Goal: Task Accomplishment & Management: Complete application form

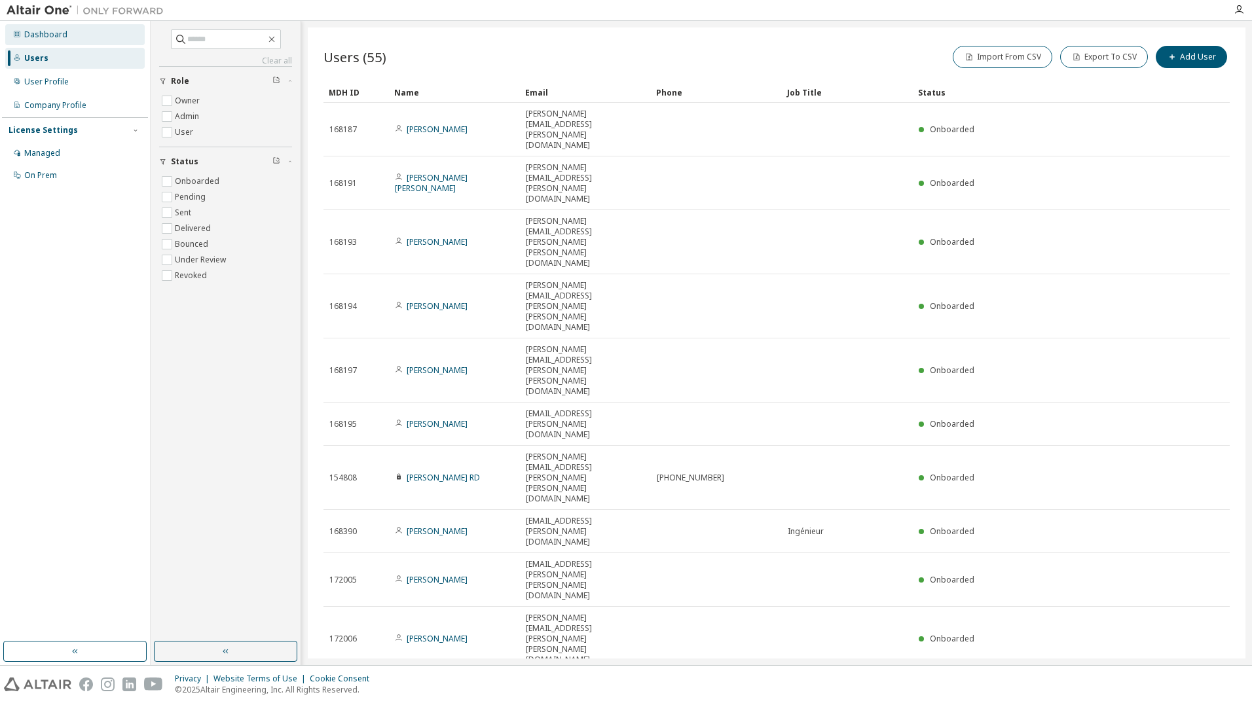
click at [54, 35] on div "Dashboard" at bounding box center [45, 34] width 43 height 10
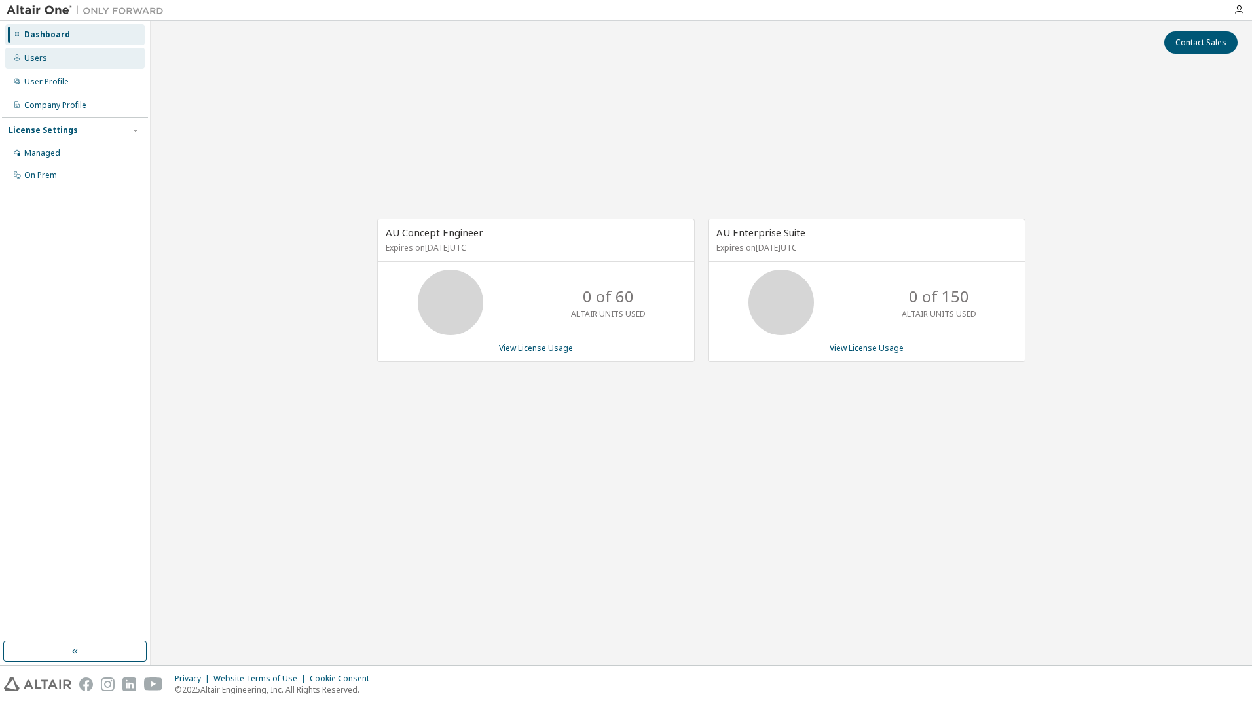
click at [50, 56] on div "Users" at bounding box center [74, 58] width 139 height 21
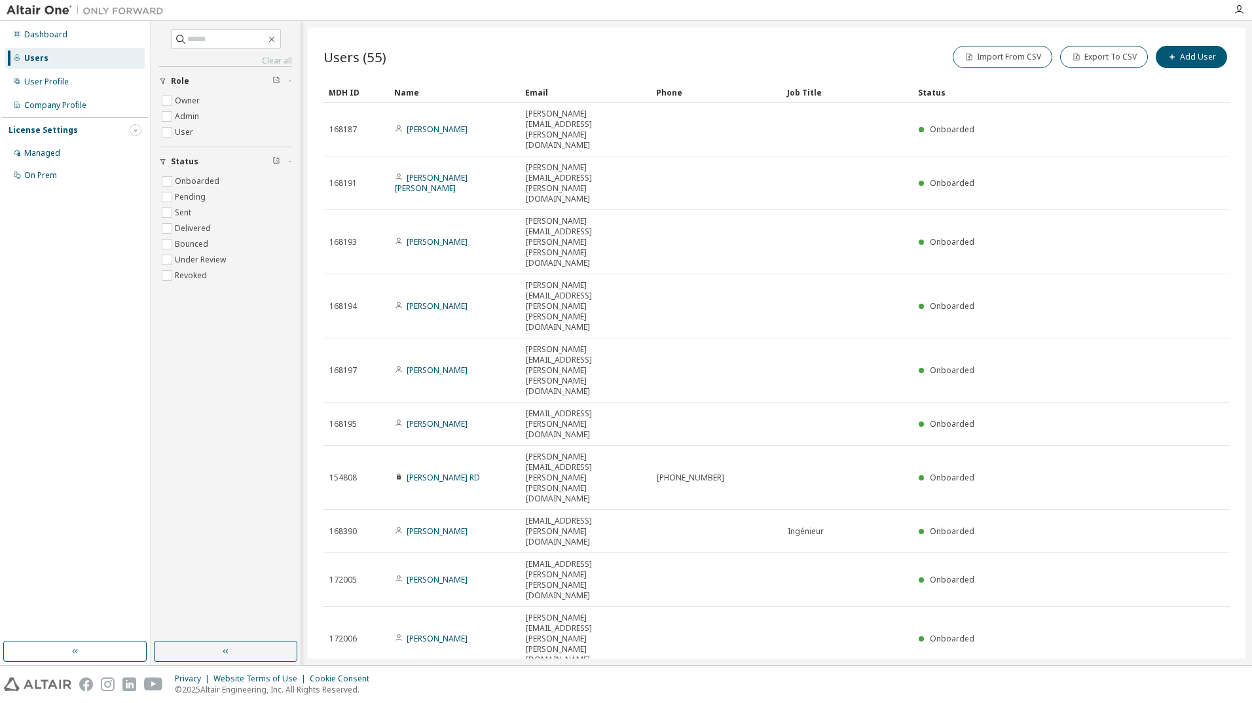
click at [133, 132] on icon "button" at bounding box center [136, 130] width 8 height 8
click at [46, 152] on div "Managed" at bounding box center [42, 153] width 36 height 10
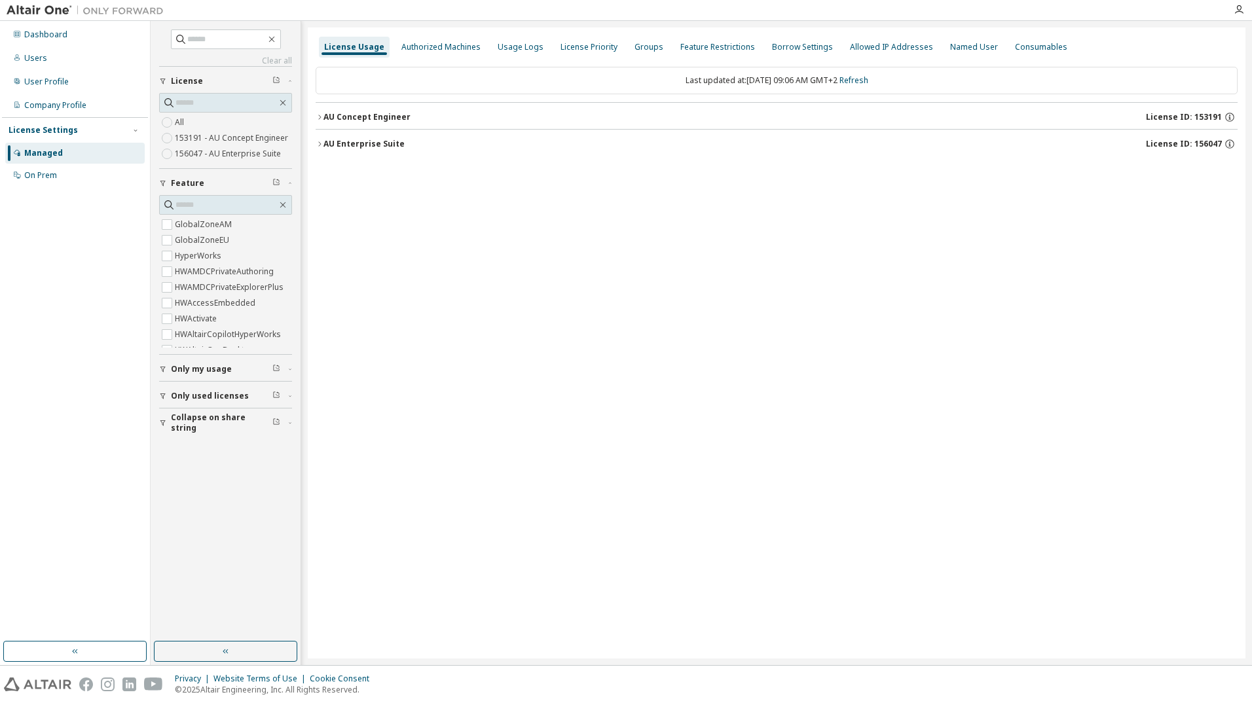
click at [318, 143] on icon "button" at bounding box center [320, 144] width 8 height 8
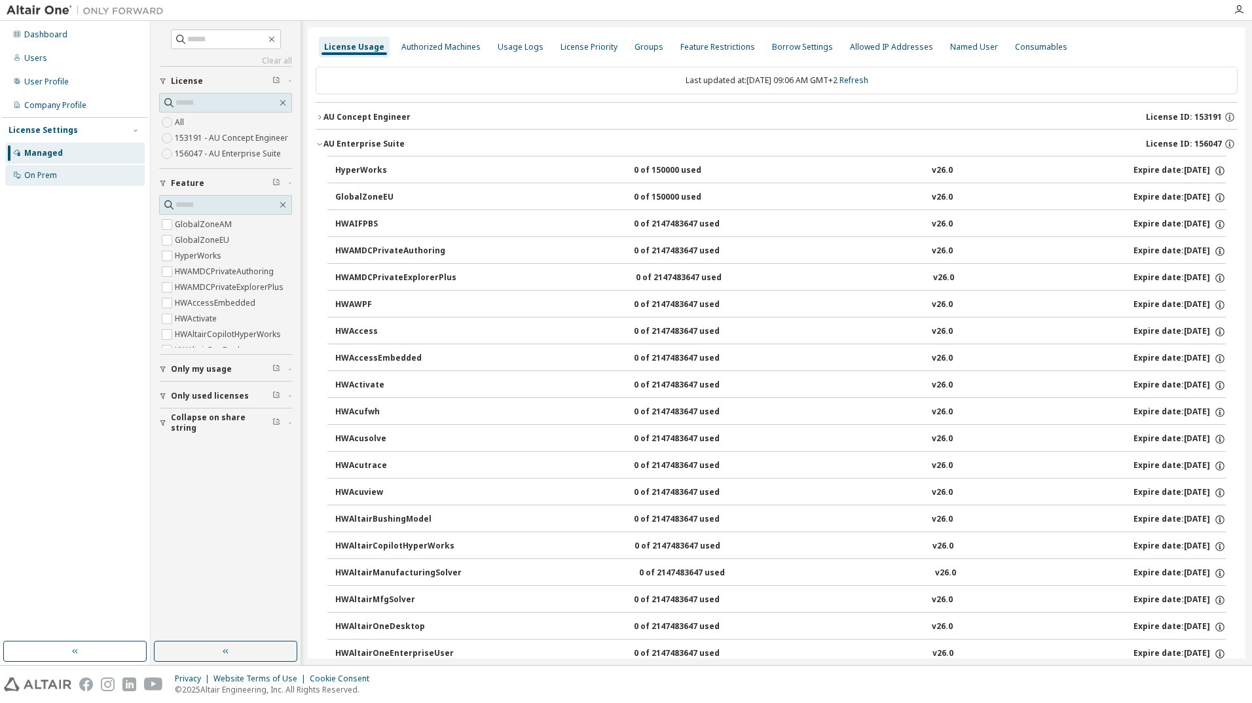
click at [36, 179] on div "On Prem" at bounding box center [40, 175] width 33 height 10
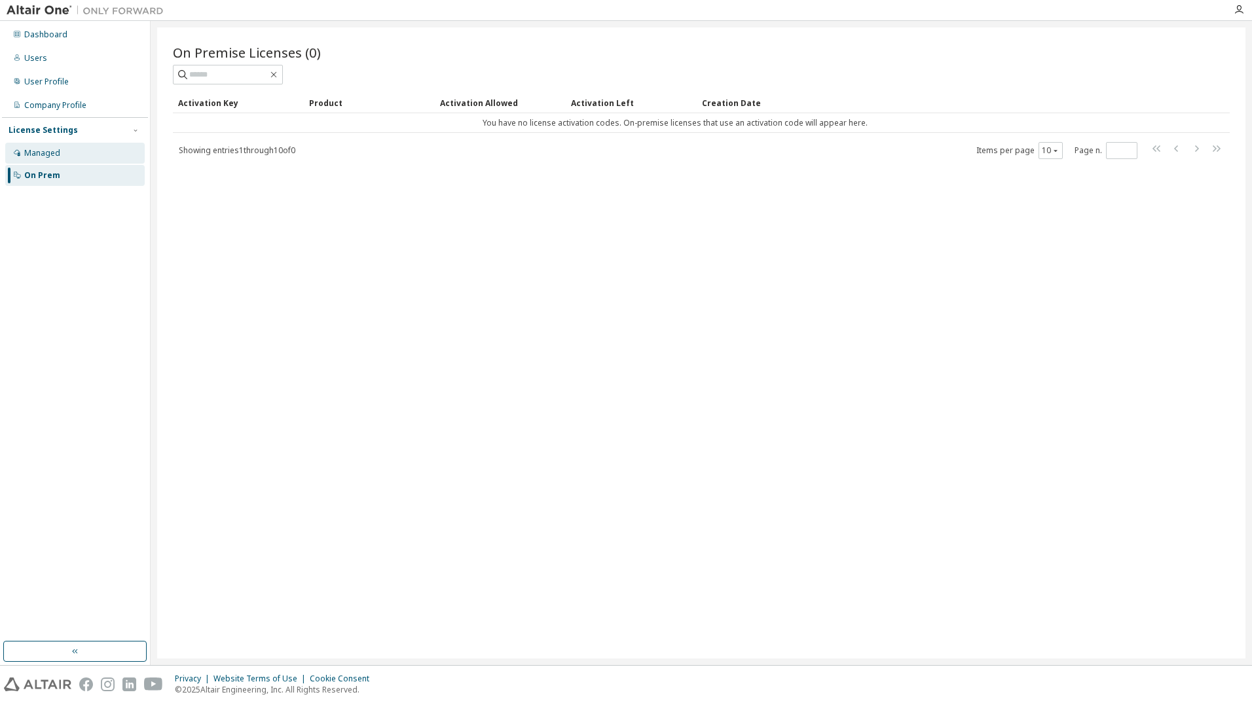
click at [45, 155] on div "Managed" at bounding box center [42, 153] width 36 height 10
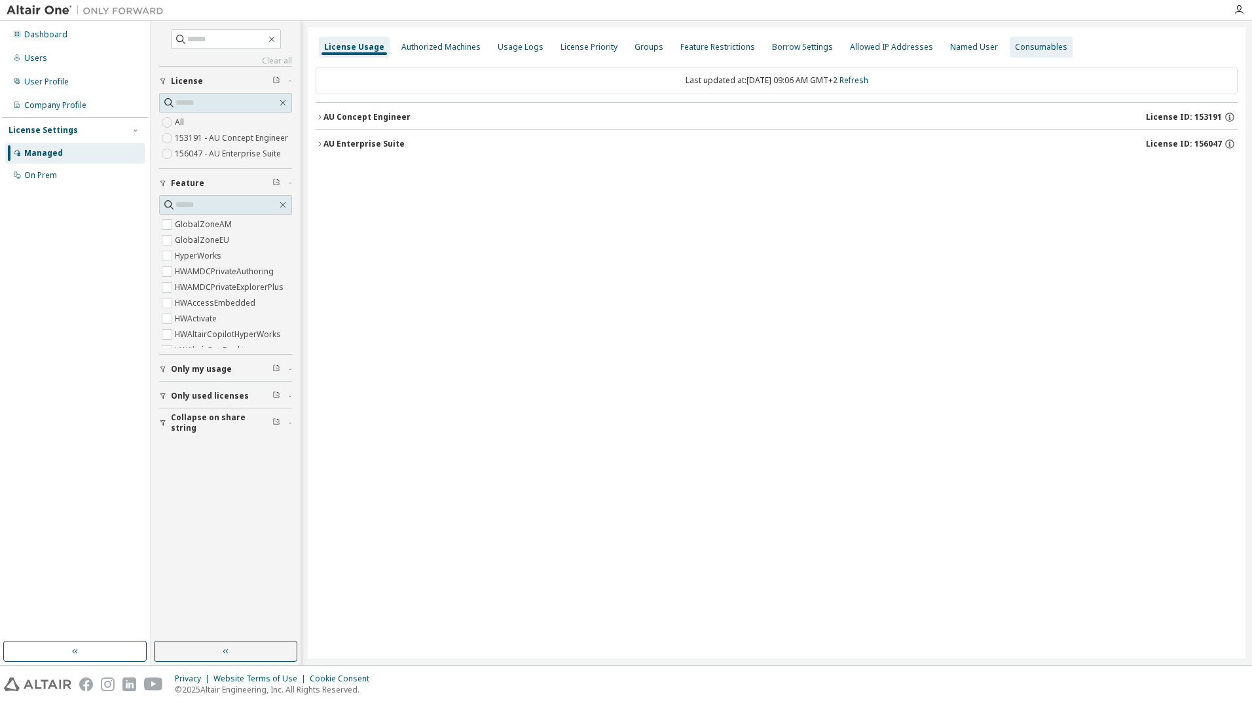
click at [874, 44] on div "Allowed IP Addresses" at bounding box center [891, 47] width 83 height 10
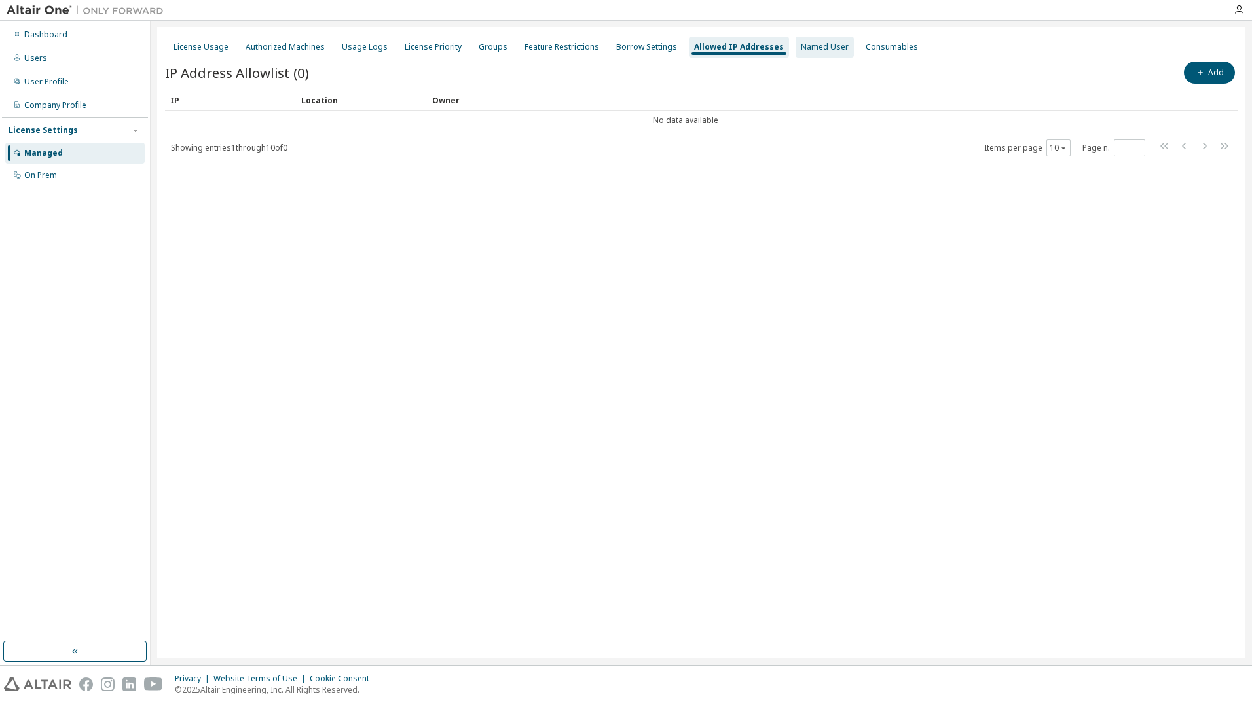
click at [816, 46] on div "Named User" at bounding box center [825, 47] width 48 height 10
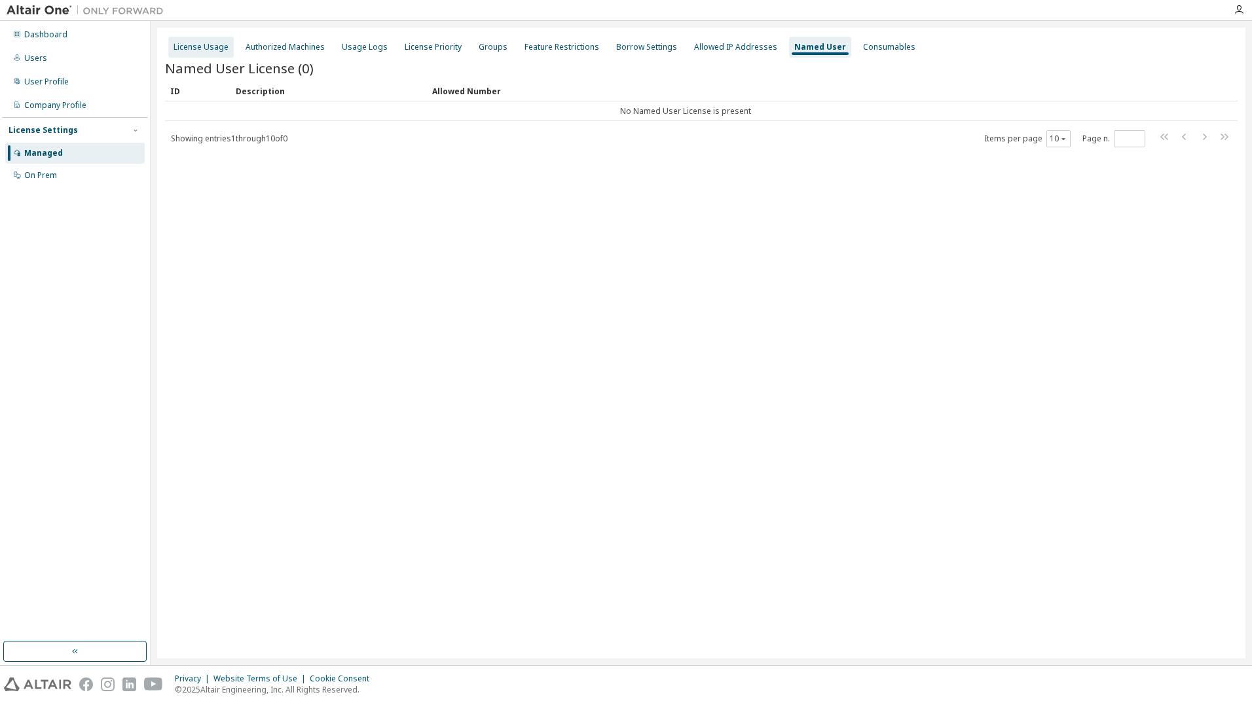
click at [206, 47] on div "License Usage" at bounding box center [201, 47] width 55 height 10
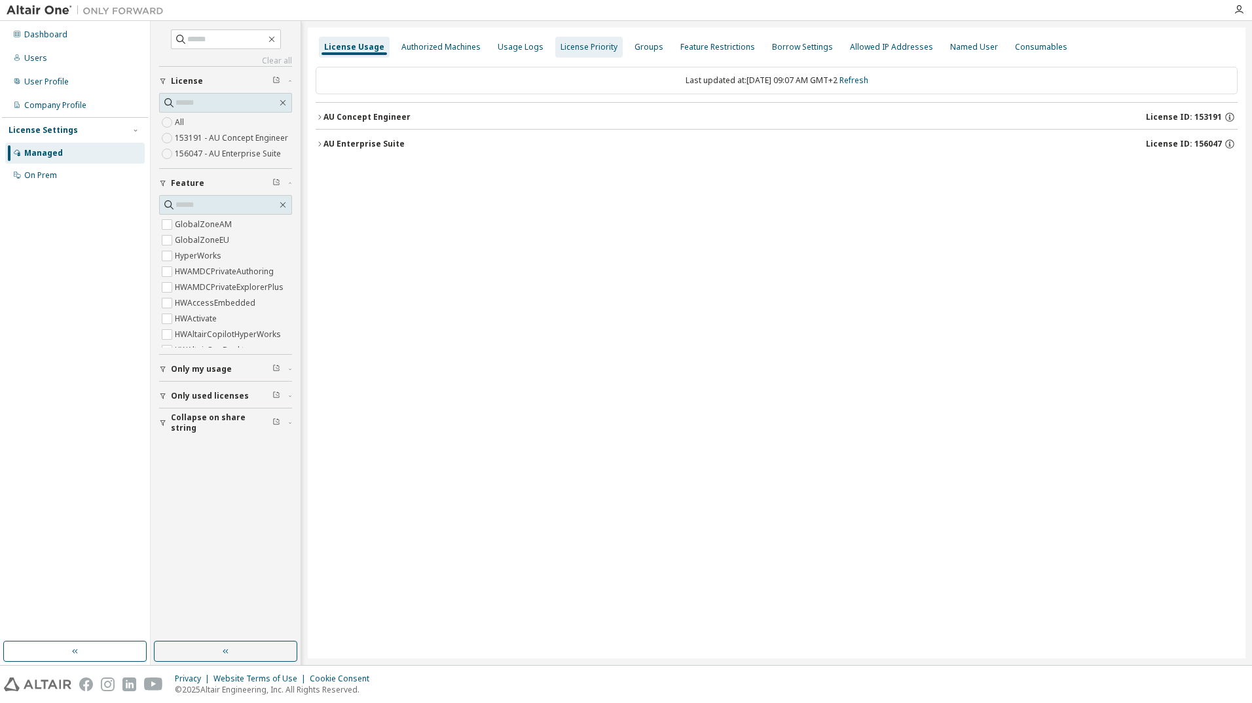
click at [433, 50] on div "Authorized Machines" at bounding box center [440, 47] width 79 height 10
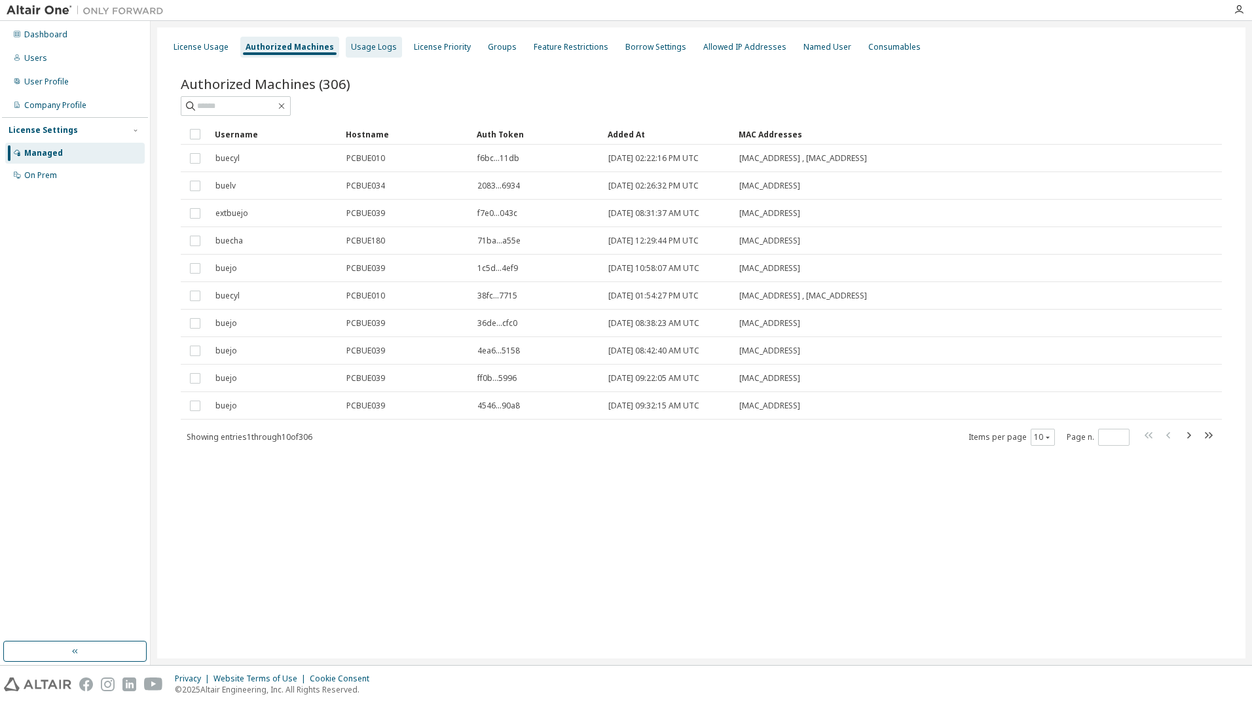
click at [370, 47] on div "Usage Logs" at bounding box center [374, 47] width 46 height 10
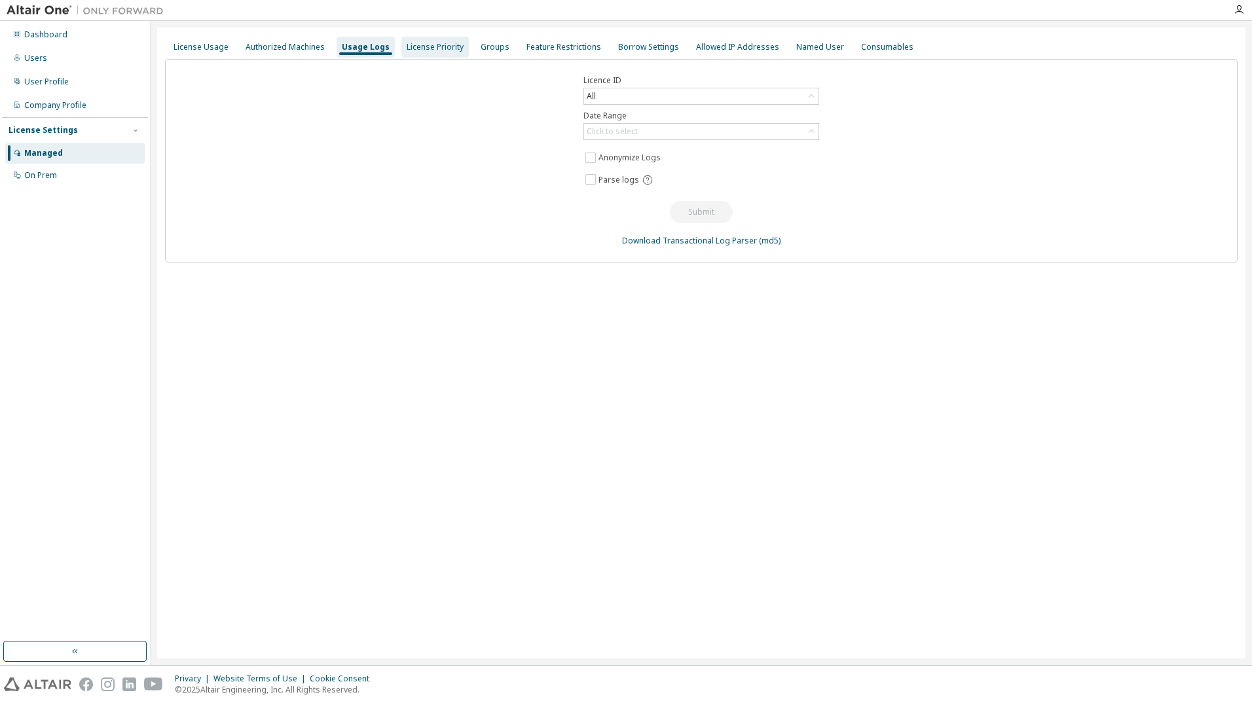
click at [432, 50] on div "License Priority" at bounding box center [435, 47] width 57 height 10
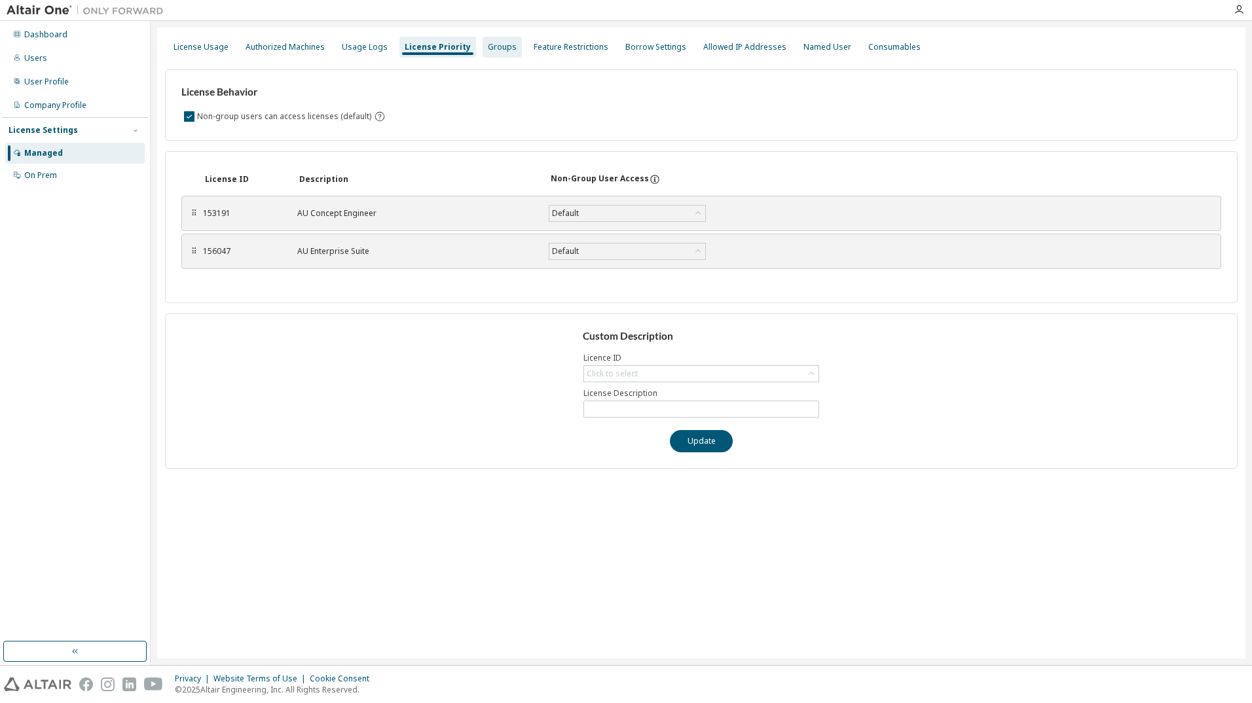
click at [492, 48] on div "Groups" at bounding box center [502, 47] width 29 height 10
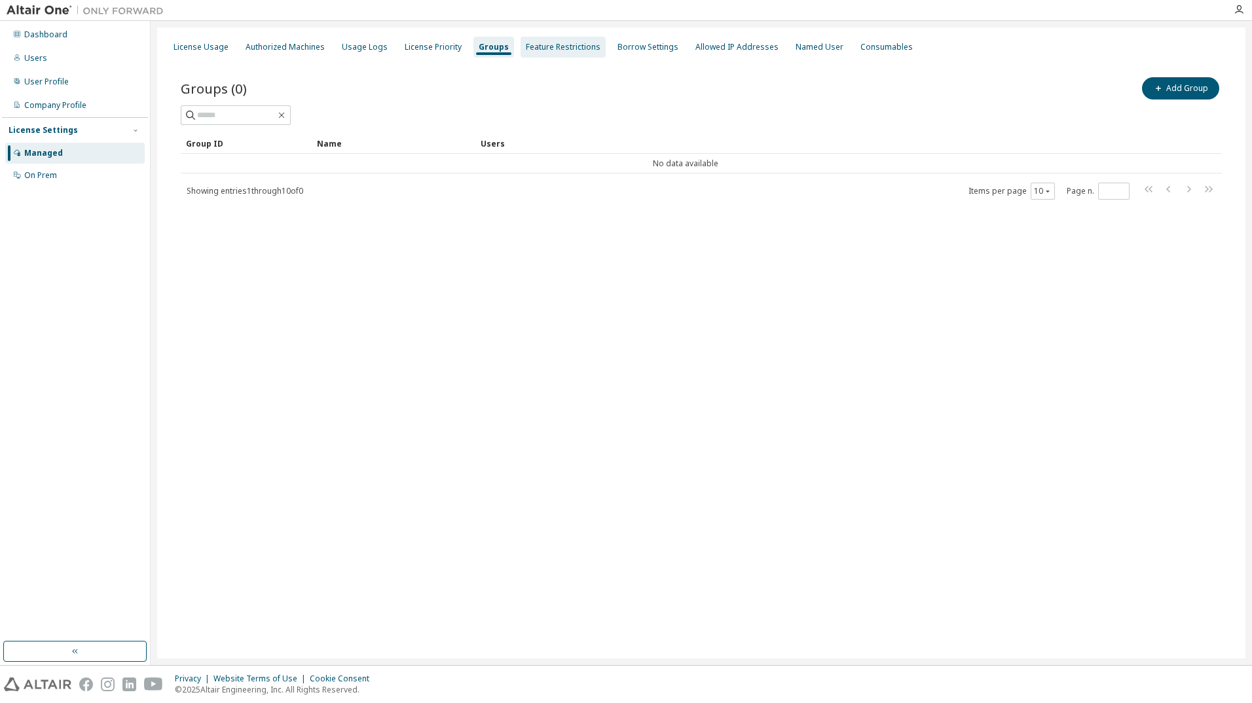
drag, startPoint x: 549, startPoint y: 45, endPoint x: 558, endPoint y: 44, distance: 8.6
click at [550, 45] on div "Feature Restrictions" at bounding box center [563, 47] width 75 height 10
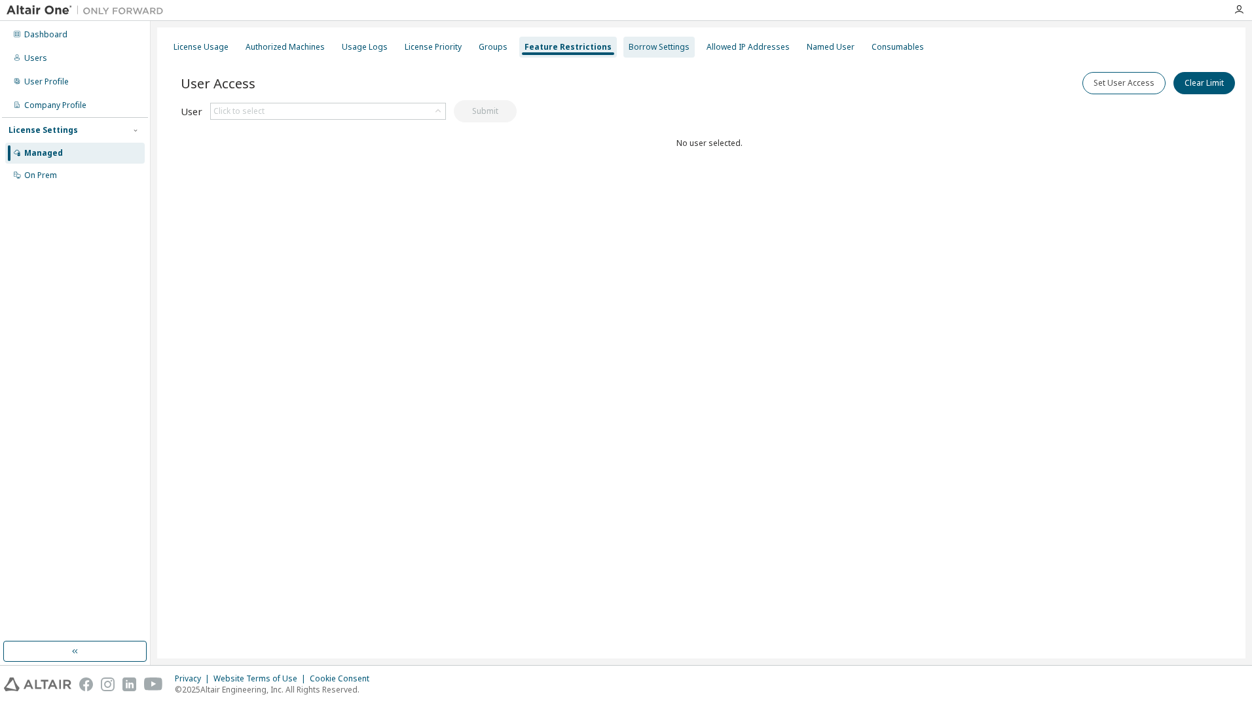
click at [648, 46] on div "Borrow Settings" at bounding box center [659, 47] width 61 height 10
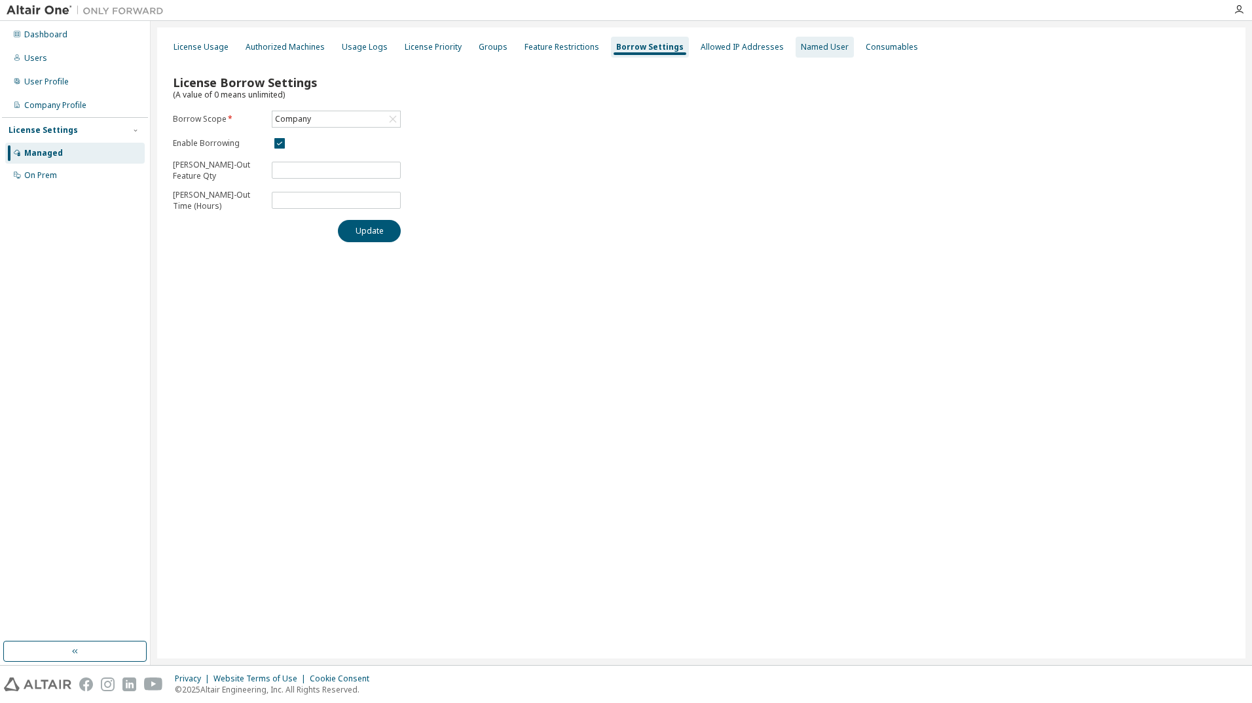
click at [830, 46] on div "Named User" at bounding box center [825, 47] width 58 height 21
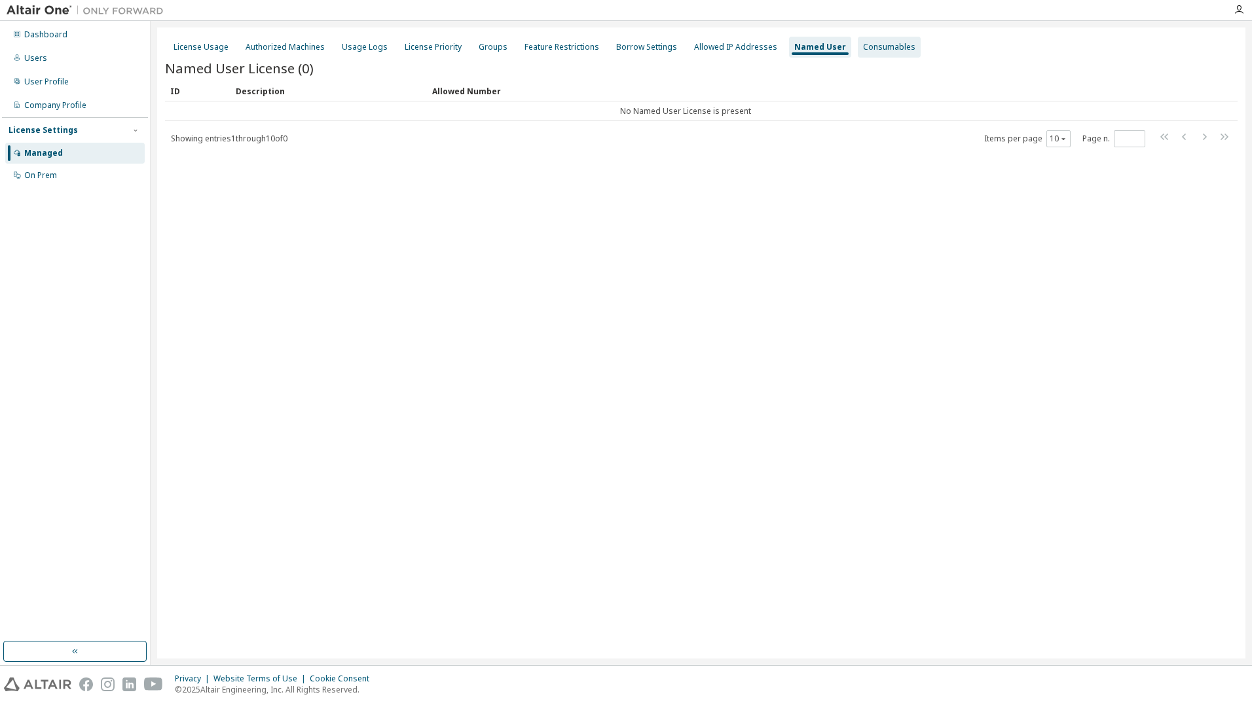
click at [863, 45] on div "Consumables" at bounding box center [889, 47] width 52 height 10
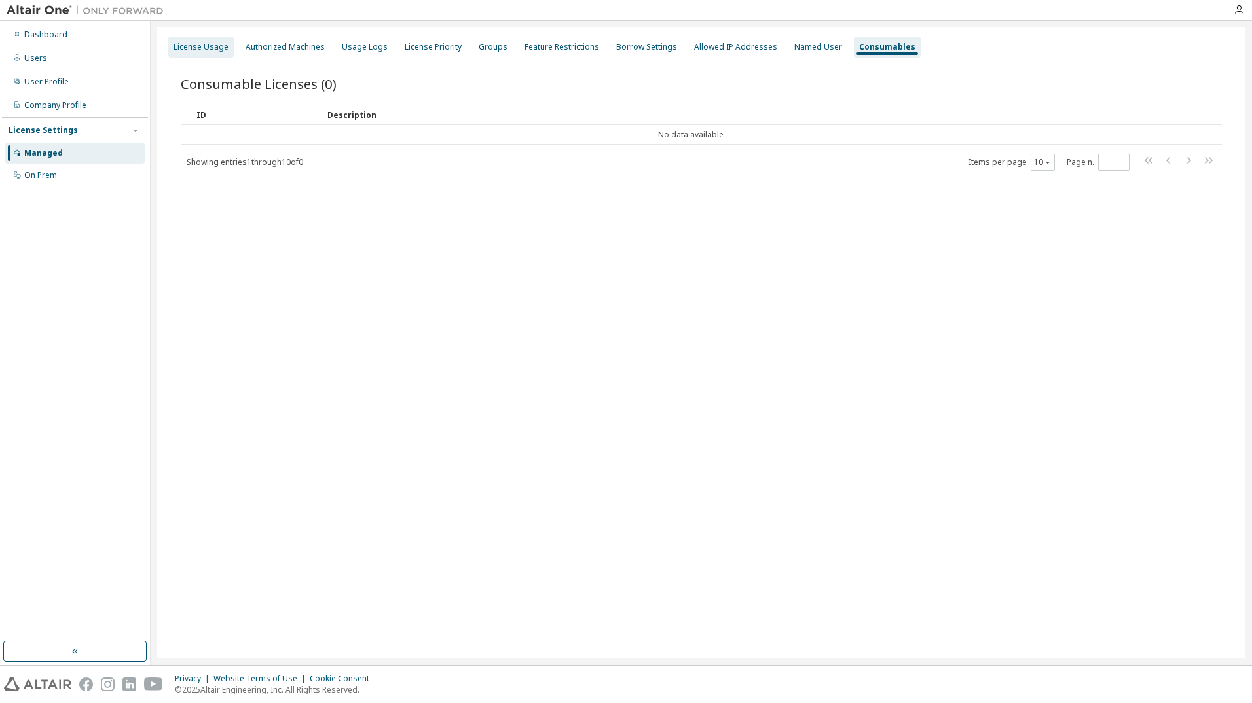
click at [192, 48] on div "License Usage" at bounding box center [201, 47] width 55 height 10
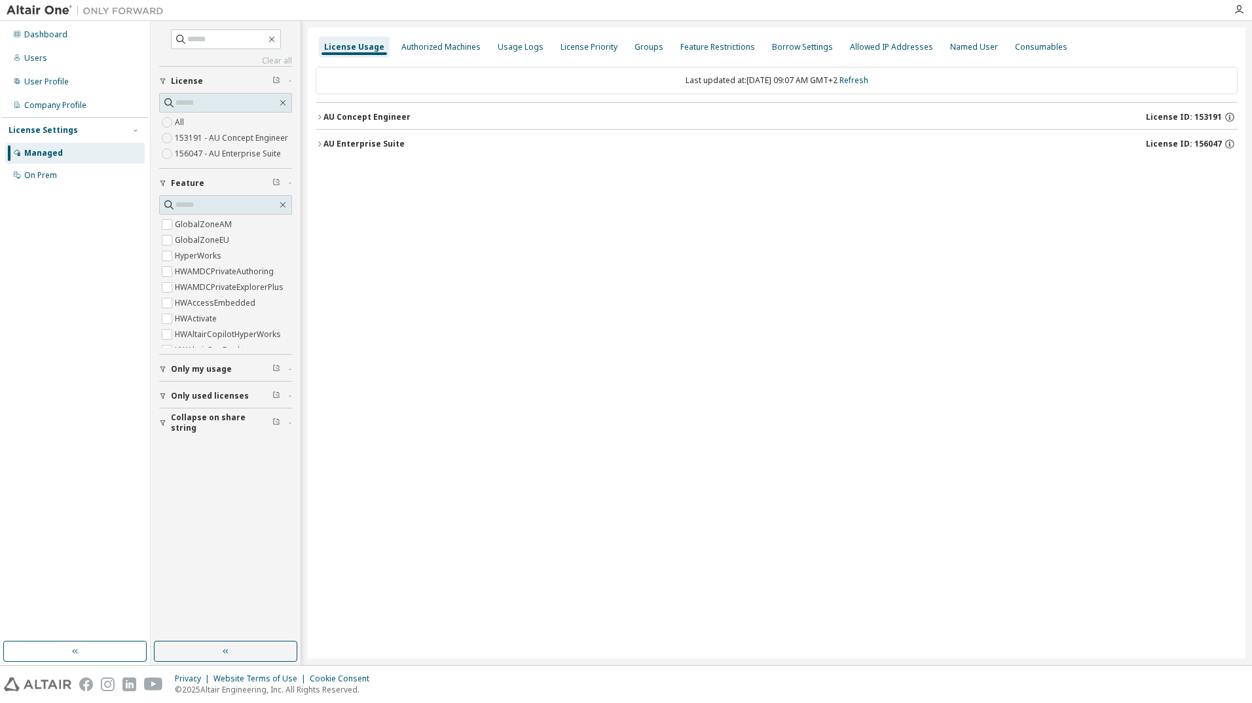
click at [163, 397] on icon "button" at bounding box center [162, 397] width 5 height 6
click at [162, 373] on icon "button" at bounding box center [163, 369] width 8 height 8
click at [29, 179] on div "On Prem" at bounding box center [40, 175] width 33 height 10
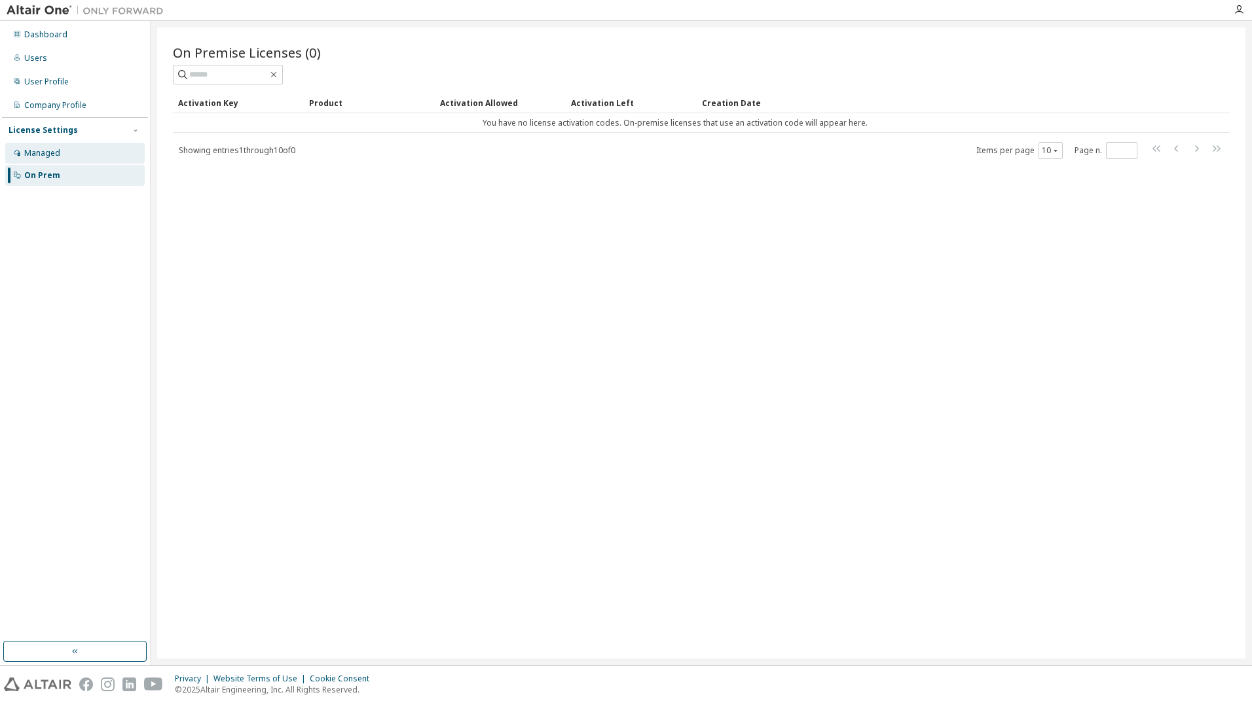
click at [33, 155] on div "Managed" at bounding box center [42, 153] width 36 height 10
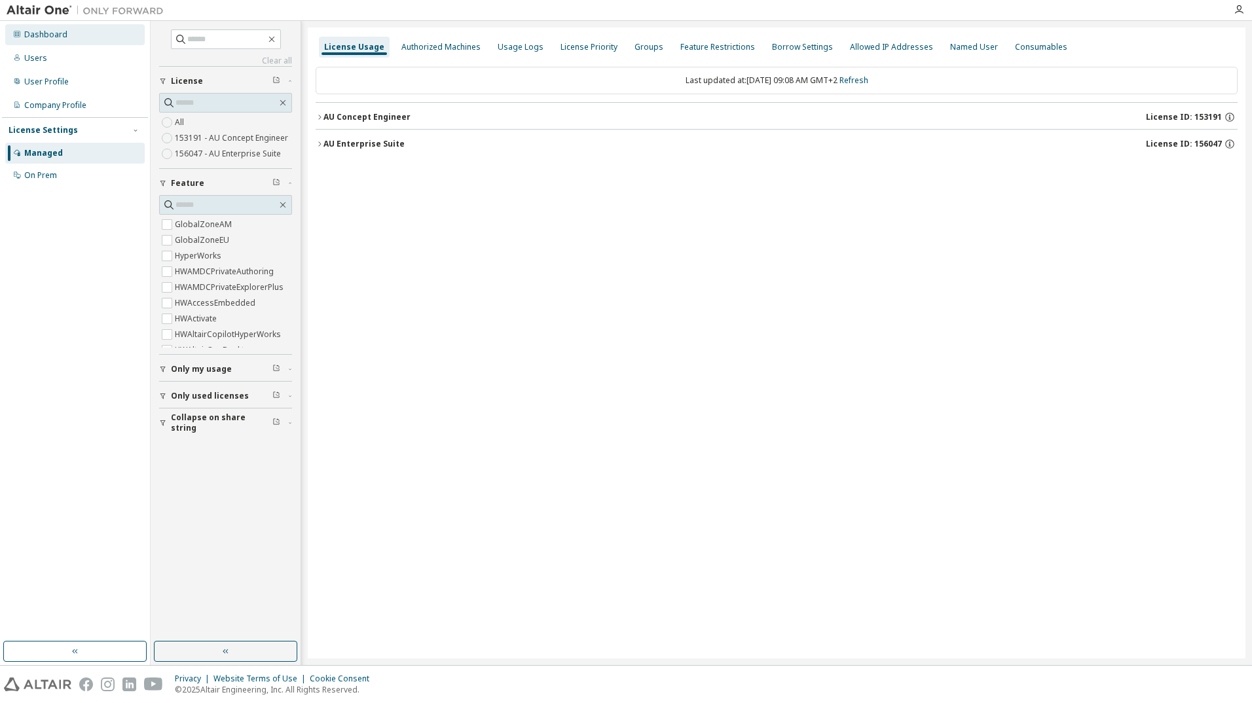
click at [54, 35] on div "Dashboard" at bounding box center [45, 34] width 43 height 10
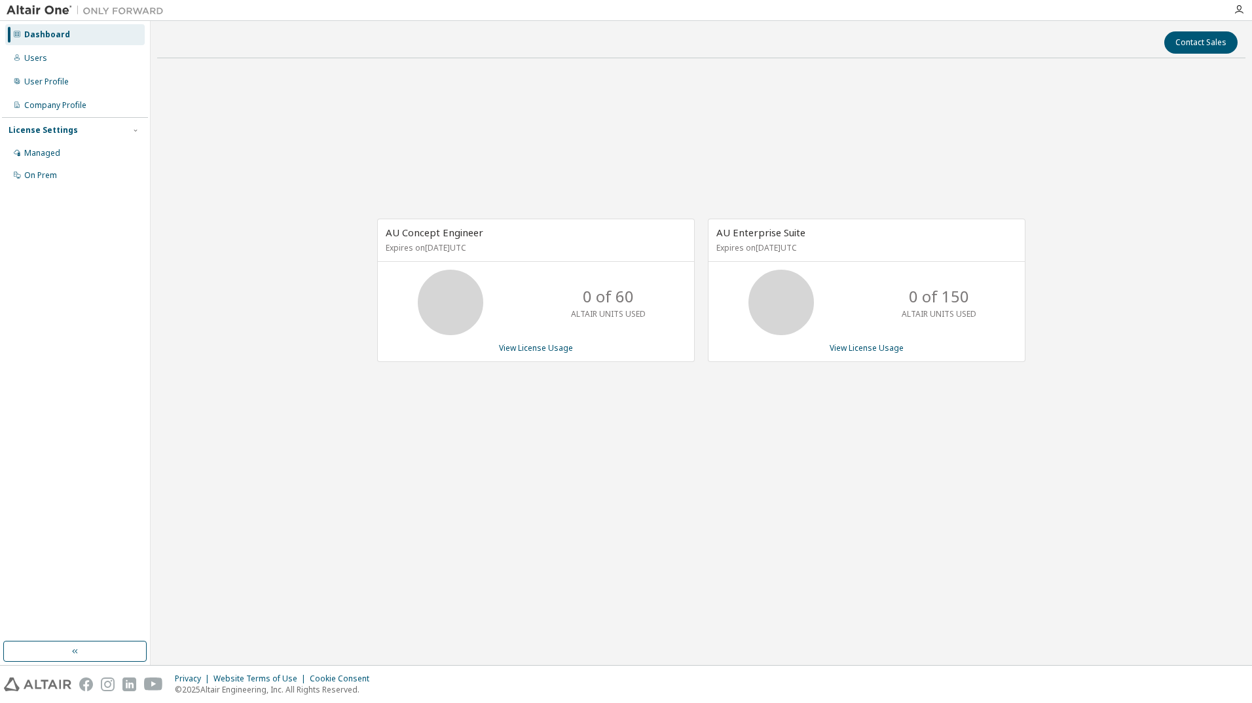
click at [806, 239] on div "AU Enterprise Suite Expires on [DATE] UTC" at bounding box center [867, 240] width 316 height 43
drag, startPoint x: 806, startPoint y: 239, endPoint x: 773, endPoint y: 217, distance: 39.2
click at [773, 217] on div "AU Concept Engineer Expires on [DATE] UTC 0 of 60 ALTAIR UNITS USED View Licens…" at bounding box center [701, 297] width 1088 height 457
click at [49, 54] on div "Users" at bounding box center [74, 58] width 139 height 21
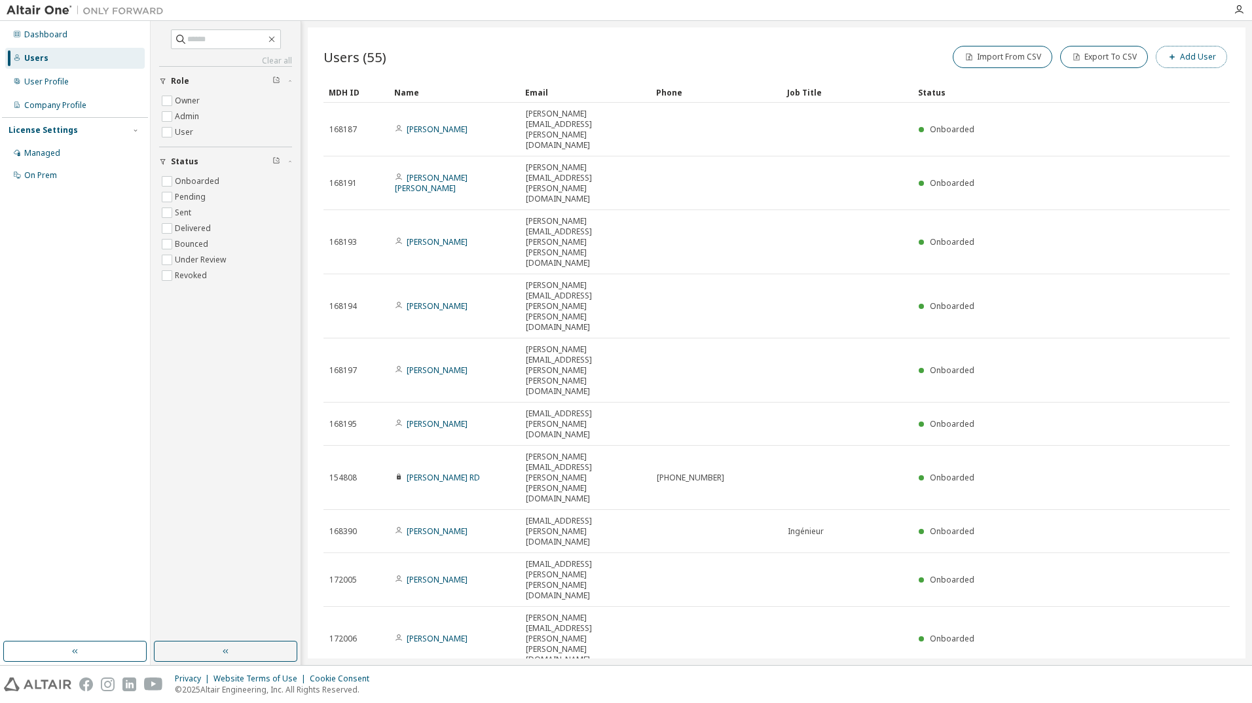
click at [1190, 56] on button "Add User" at bounding box center [1191, 57] width 71 height 22
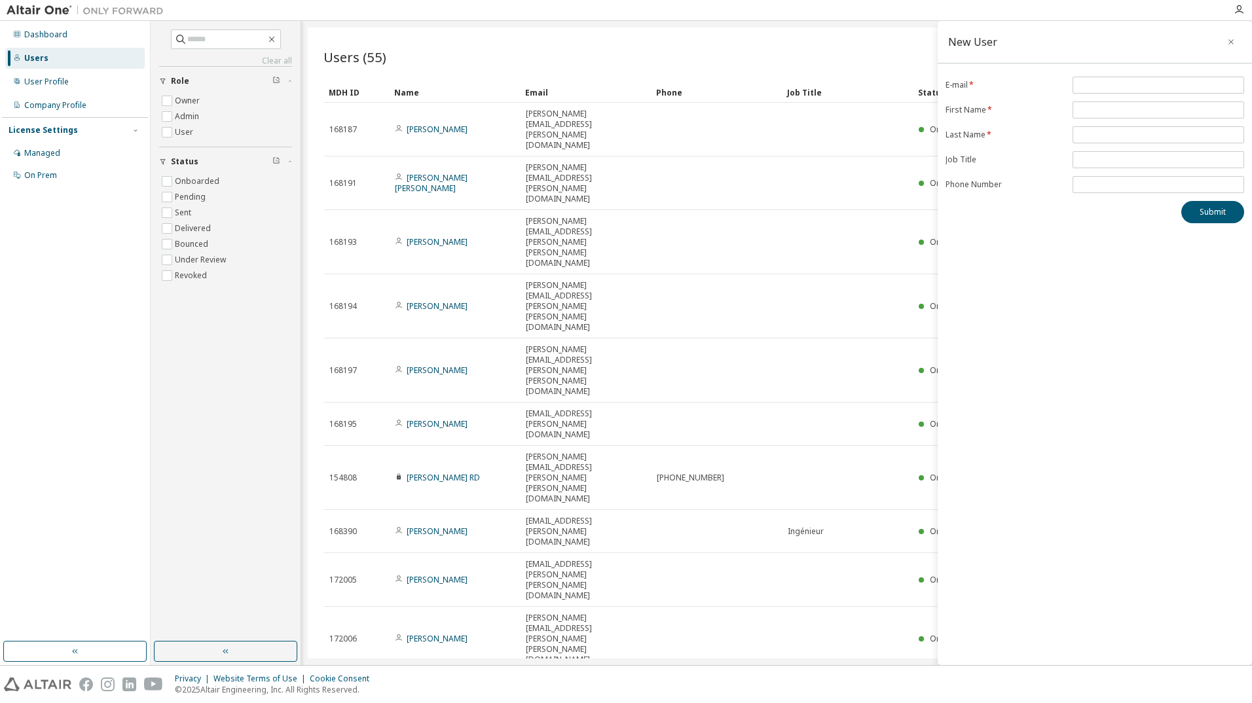
click at [568, 430] on div "Users (55) Import From CSV Export To CSV Add User Clear Load Save Save As Field…" at bounding box center [777, 343] width 938 height 631
click at [1233, 41] on icon "button" at bounding box center [1231, 42] width 9 height 10
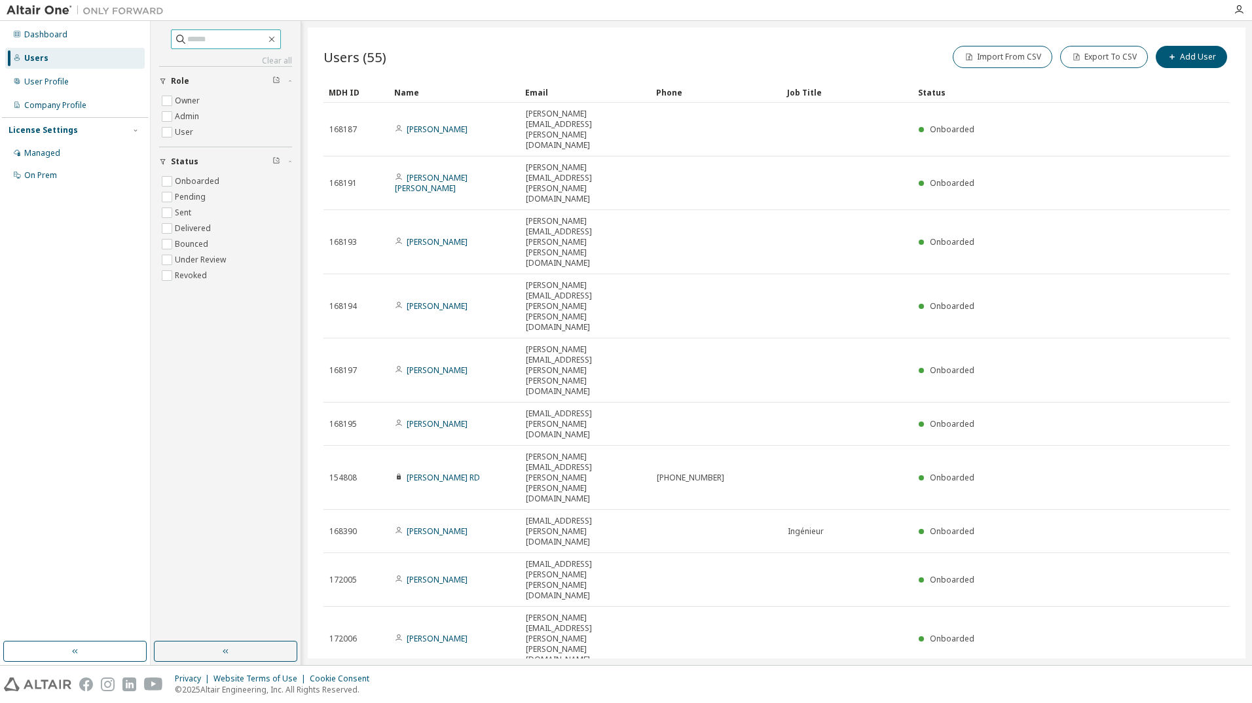
click at [231, 43] on input "text" at bounding box center [226, 39] width 79 height 13
type input "*****"
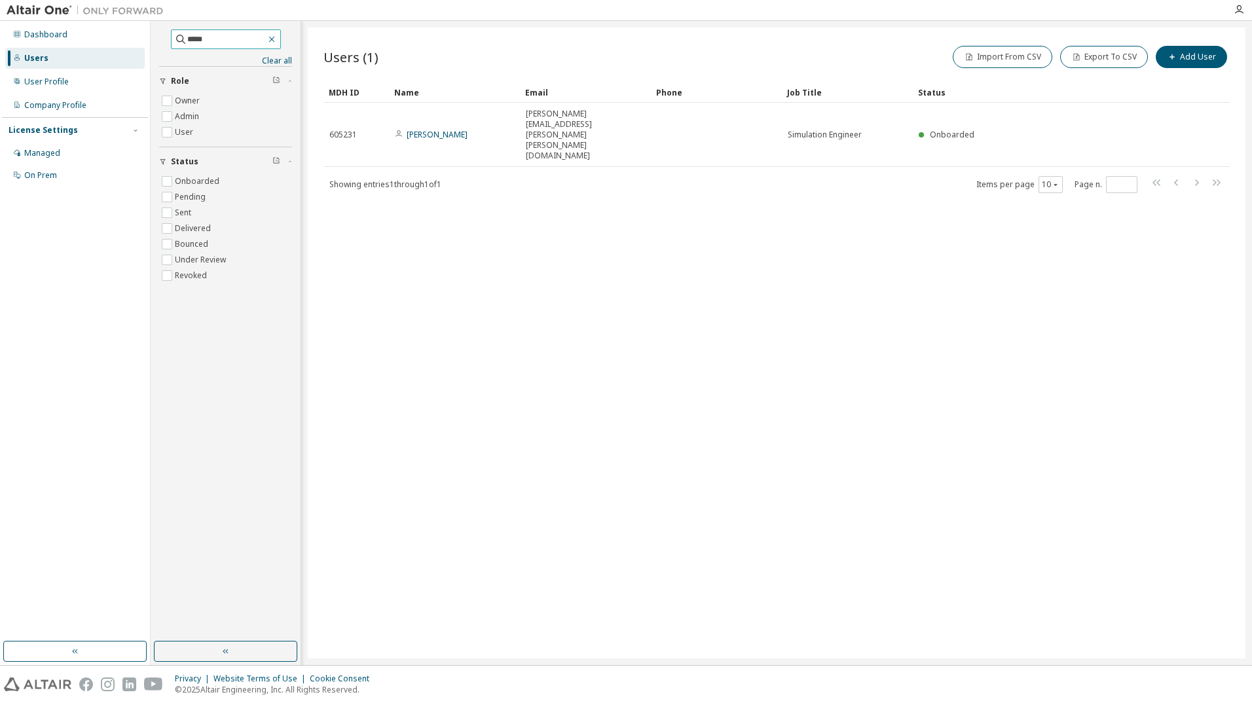
click at [277, 39] on icon "button" at bounding box center [272, 39] width 10 height 10
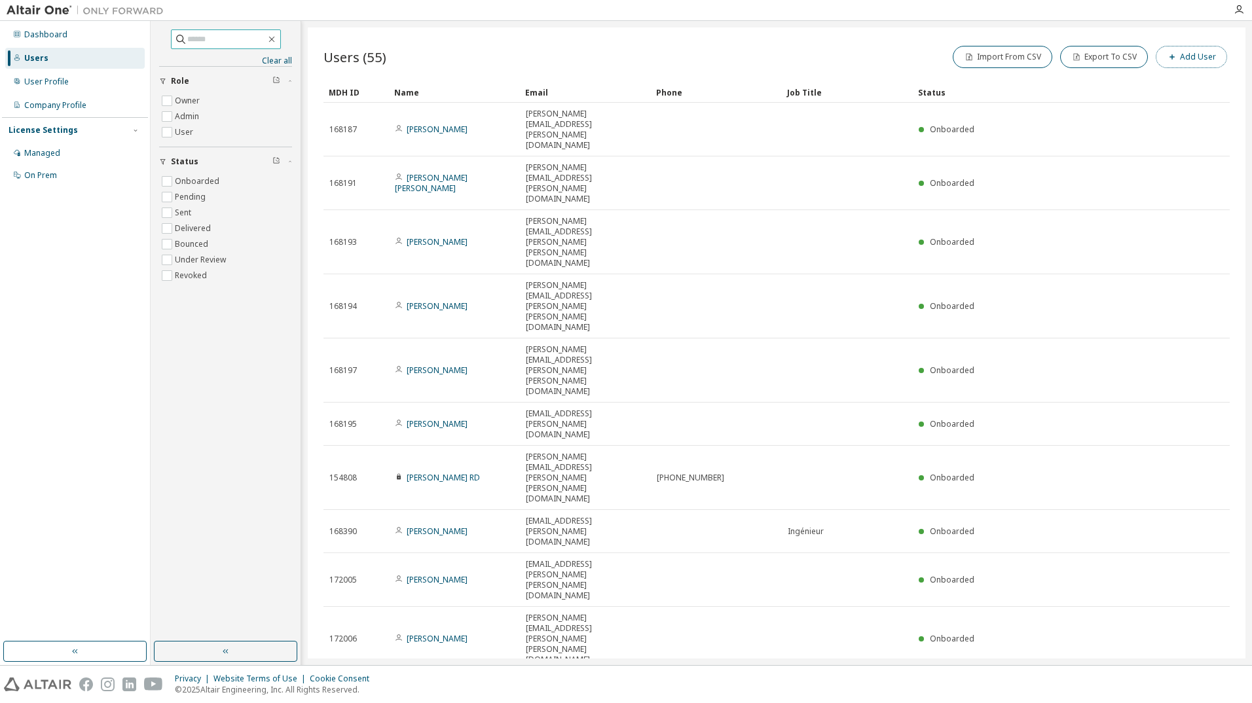
click at [1200, 55] on button "Add User" at bounding box center [1191, 57] width 71 height 22
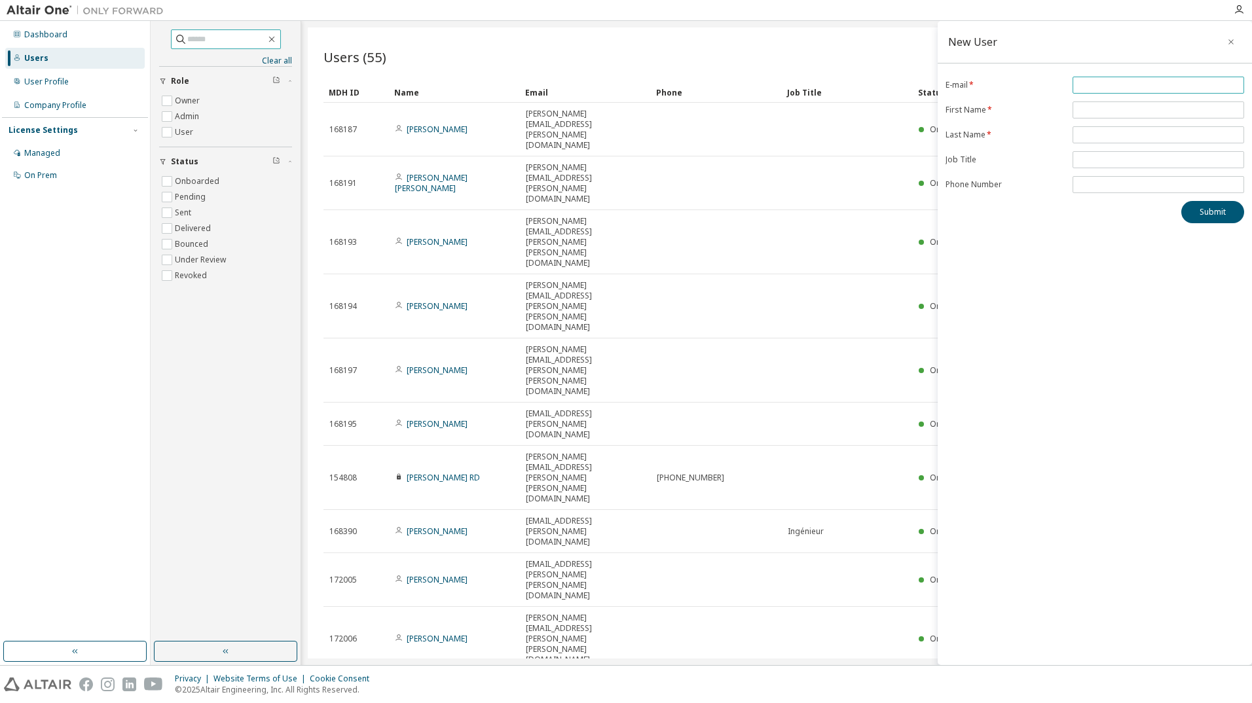
click at [1095, 85] on input "email" at bounding box center [1158, 85] width 165 height 10
paste input "**********"
type input "**********"
click at [1082, 223] on div "Submit" at bounding box center [1095, 212] width 299 height 22
click at [1088, 105] on input "text" at bounding box center [1158, 110] width 165 height 10
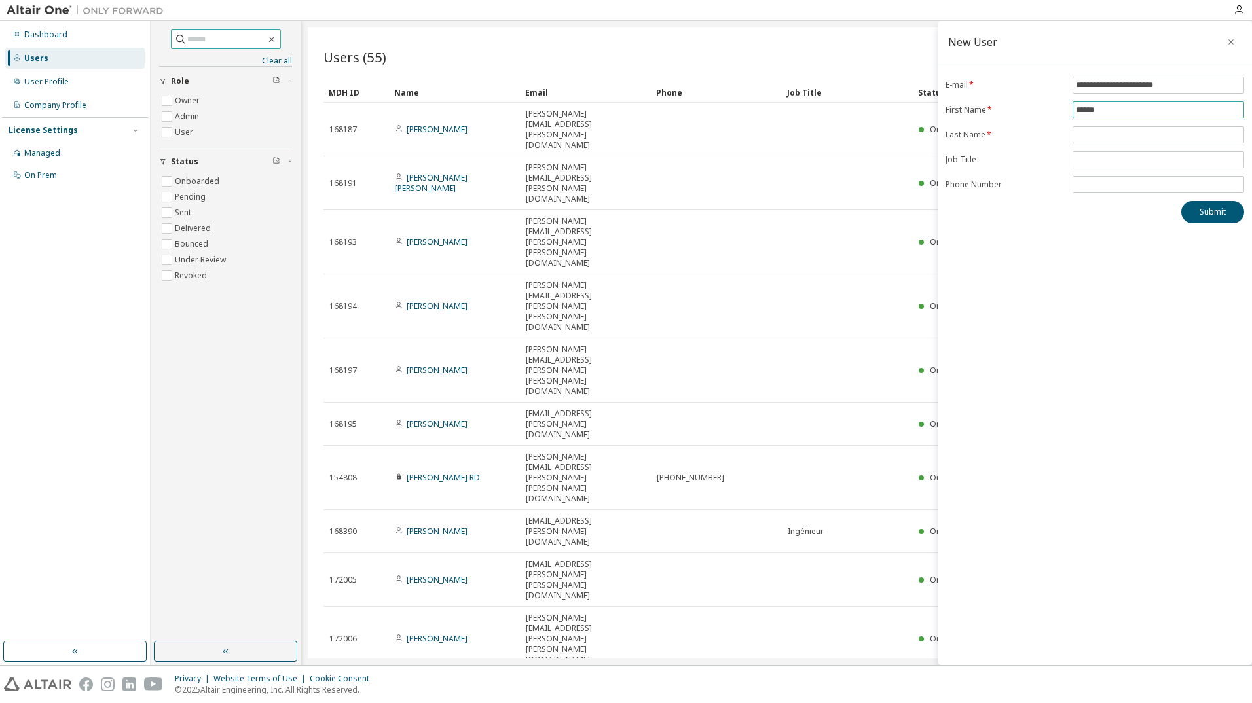
type input "******"
type input "********"
type input "**********"
click at [1041, 150] on form "**********" at bounding box center [1095, 135] width 299 height 117
click at [1104, 182] on input "*" at bounding box center [1158, 184] width 165 height 10
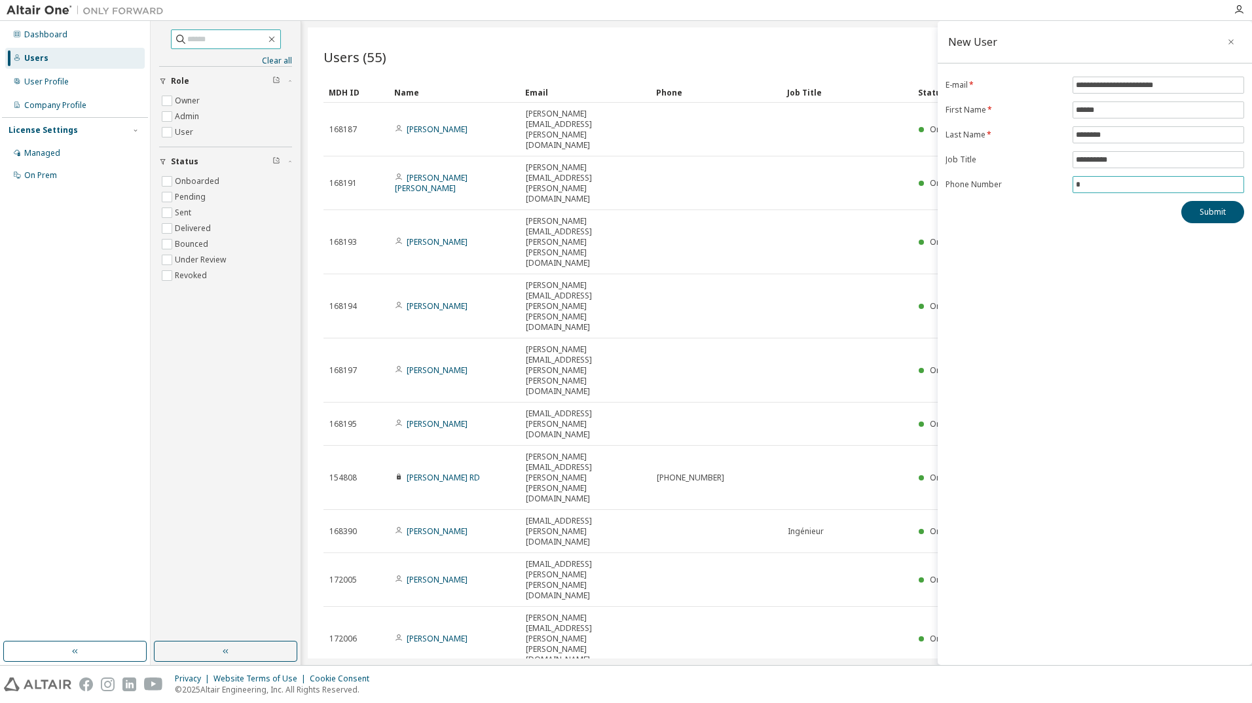
type input "**********"
click at [1211, 209] on button "Submit" at bounding box center [1212, 212] width 63 height 22
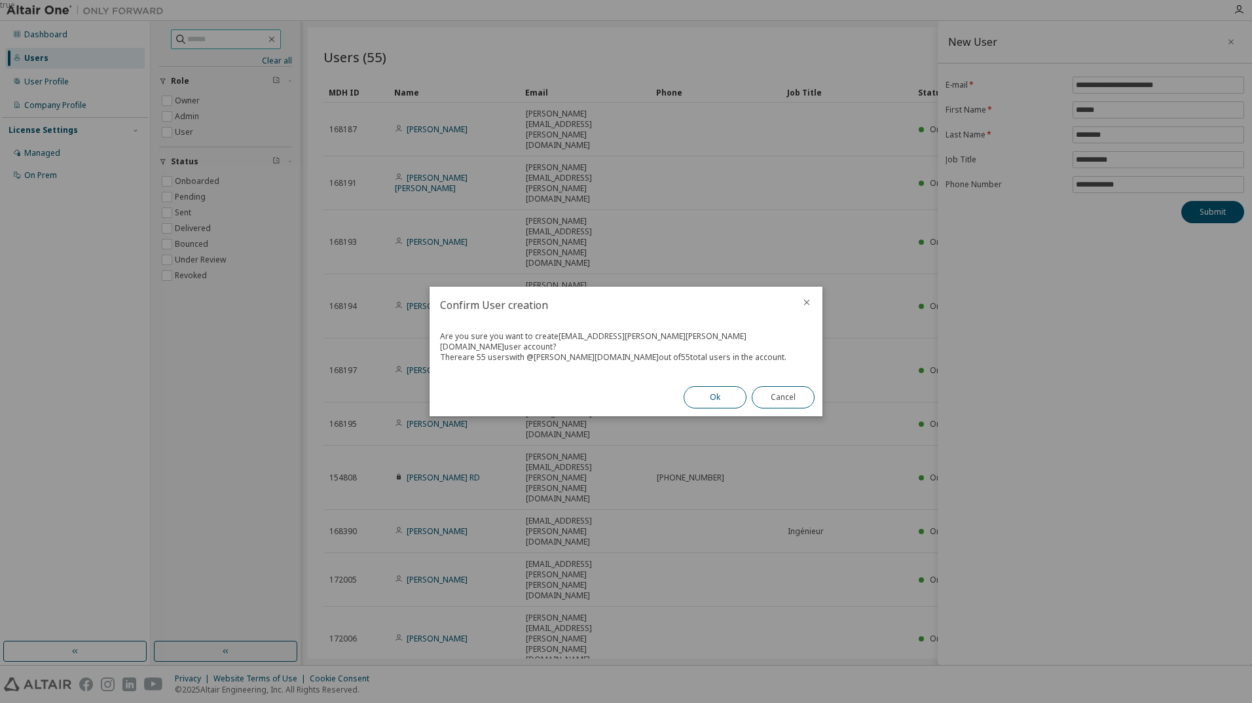
click at [721, 396] on button "Ok" at bounding box center [715, 397] width 63 height 22
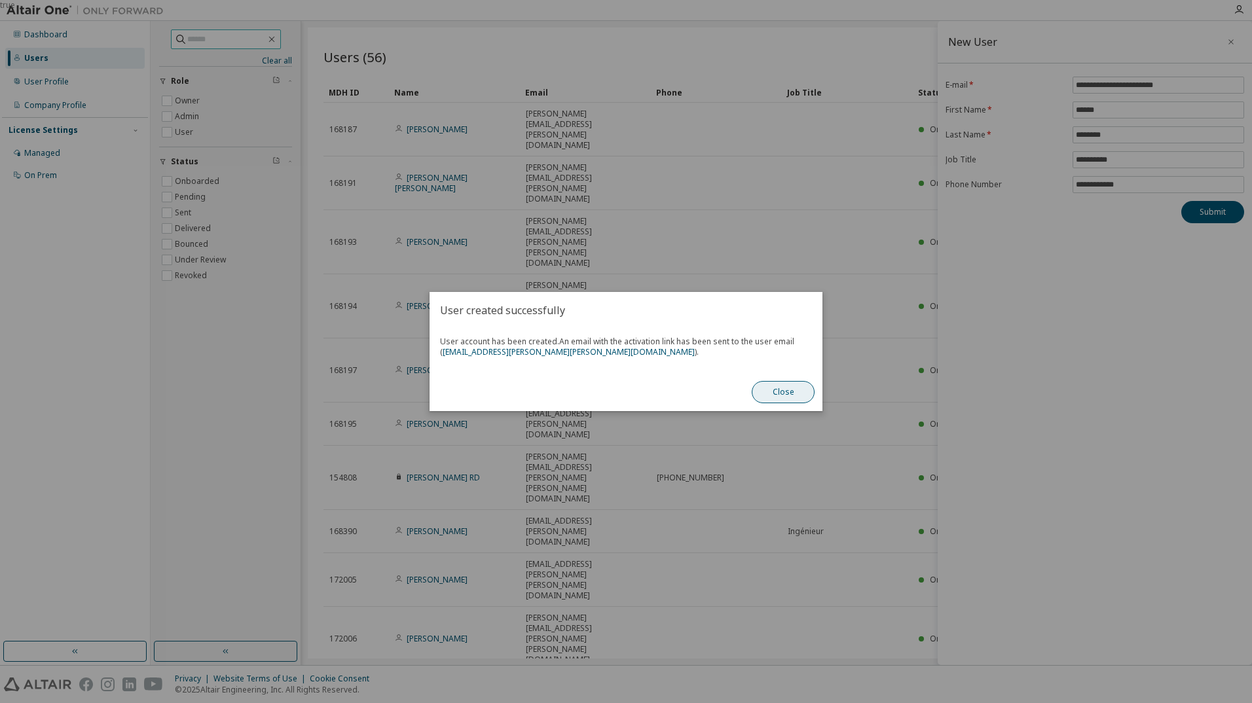
click at [796, 396] on button "Close" at bounding box center [783, 392] width 63 height 22
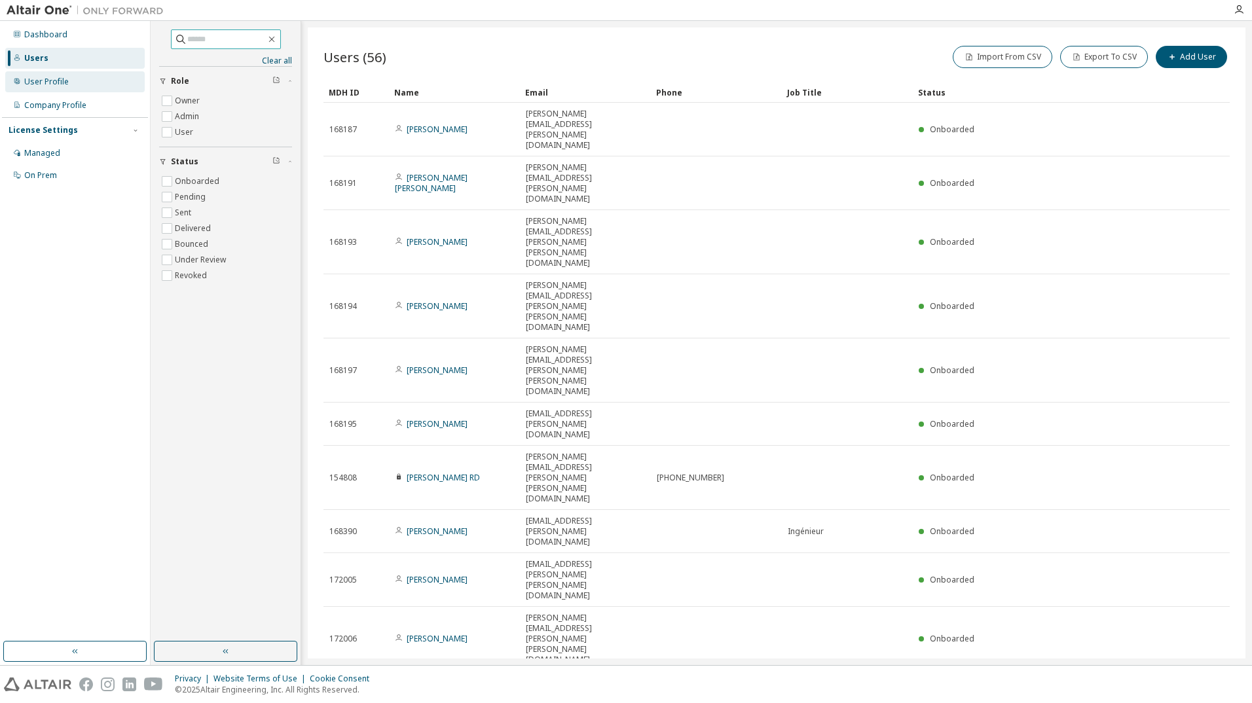
click at [52, 82] on div "User Profile" at bounding box center [46, 82] width 45 height 10
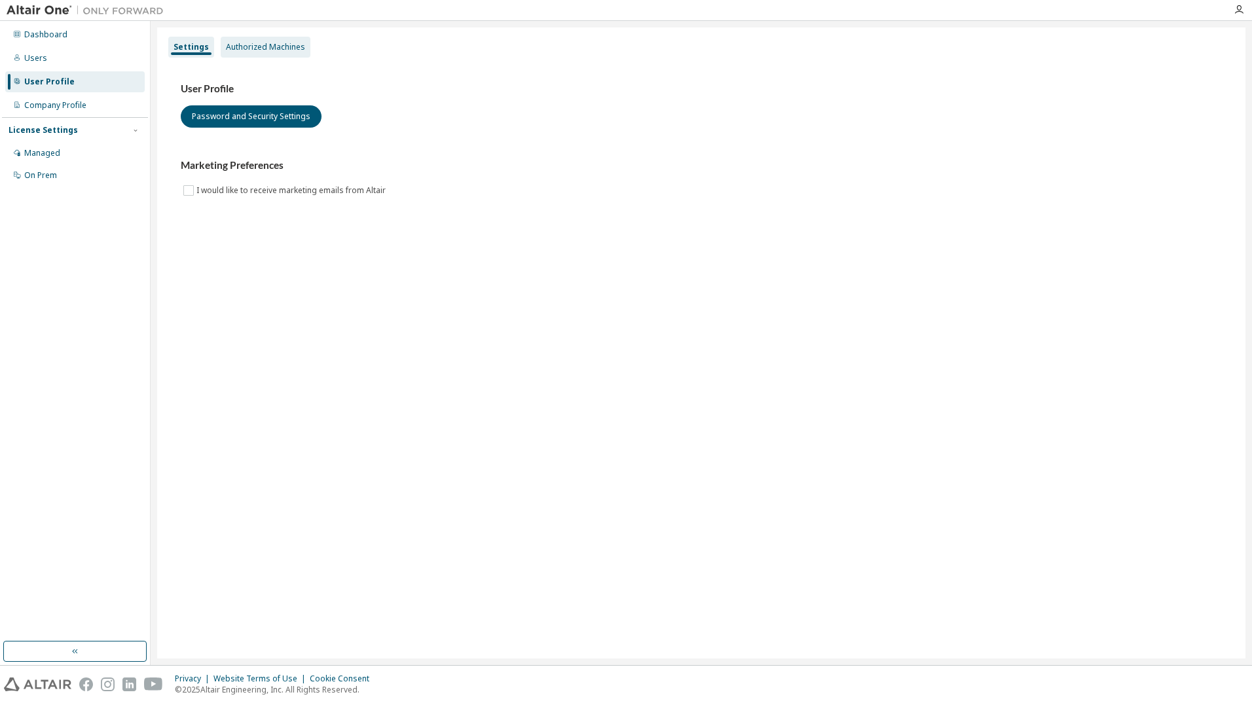
click at [240, 48] on div "Authorized Machines" at bounding box center [265, 47] width 79 height 10
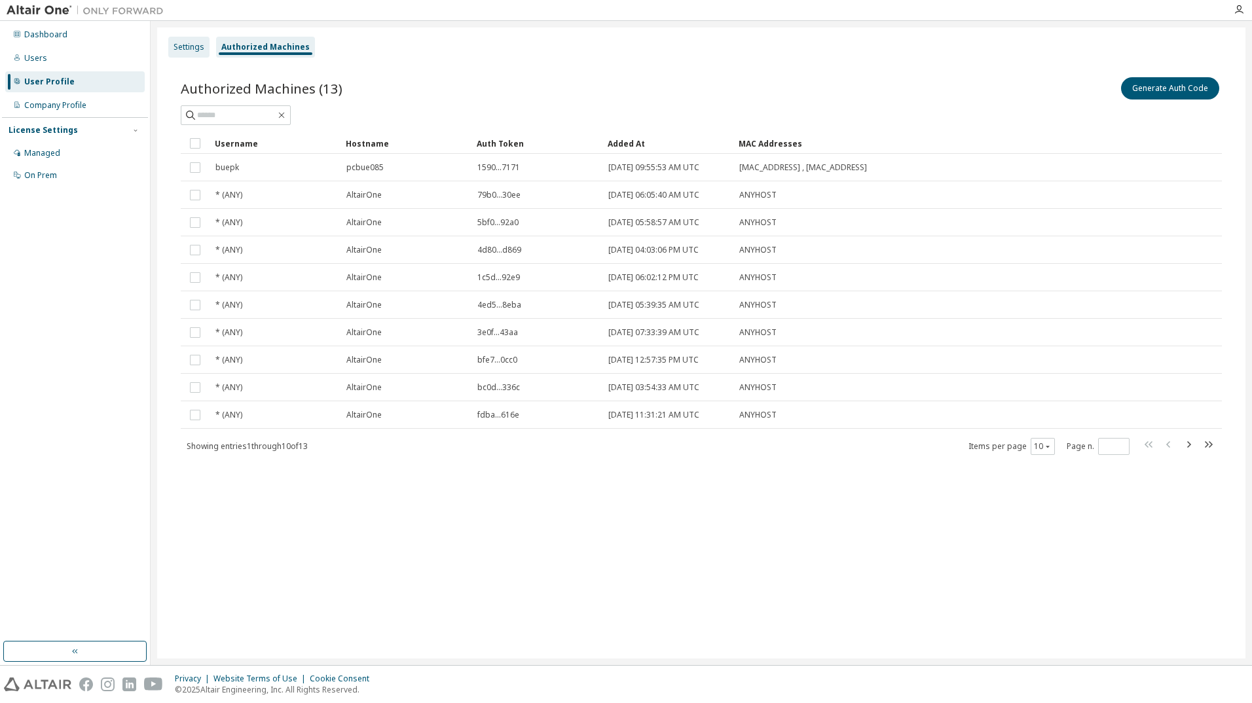
click at [187, 50] on div "Settings" at bounding box center [189, 47] width 31 height 10
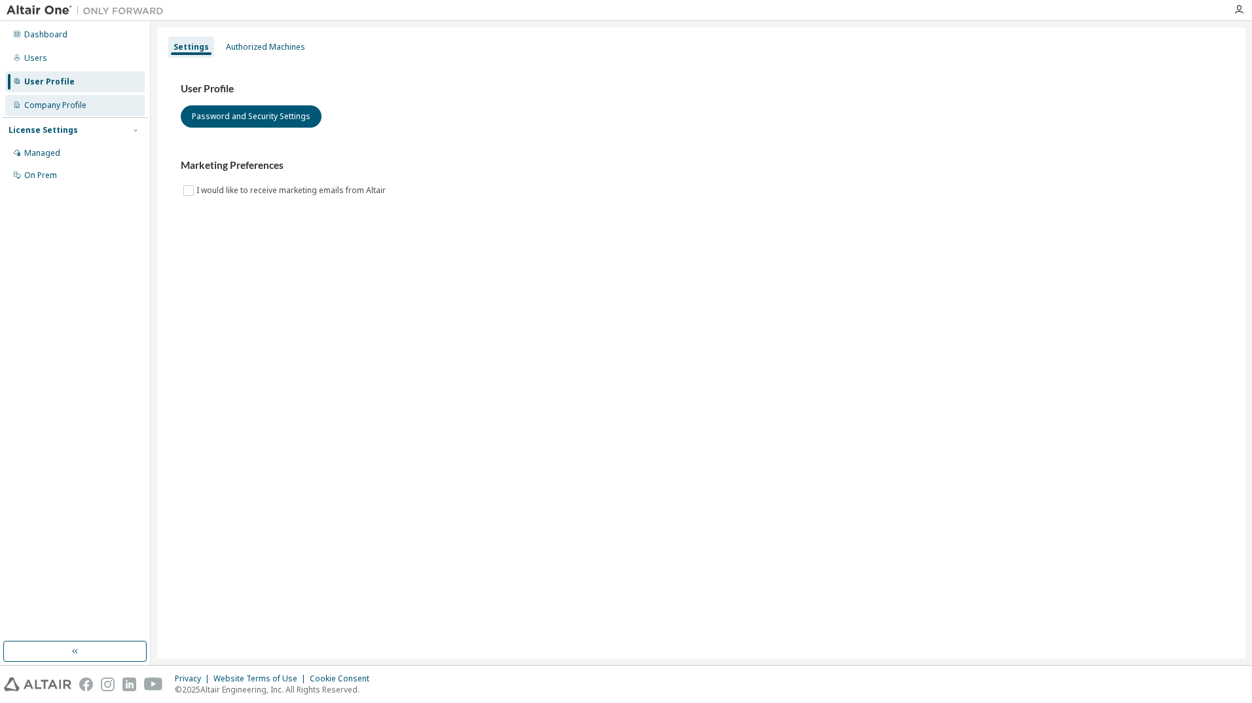
click at [79, 103] on div "Company Profile" at bounding box center [55, 105] width 62 height 10
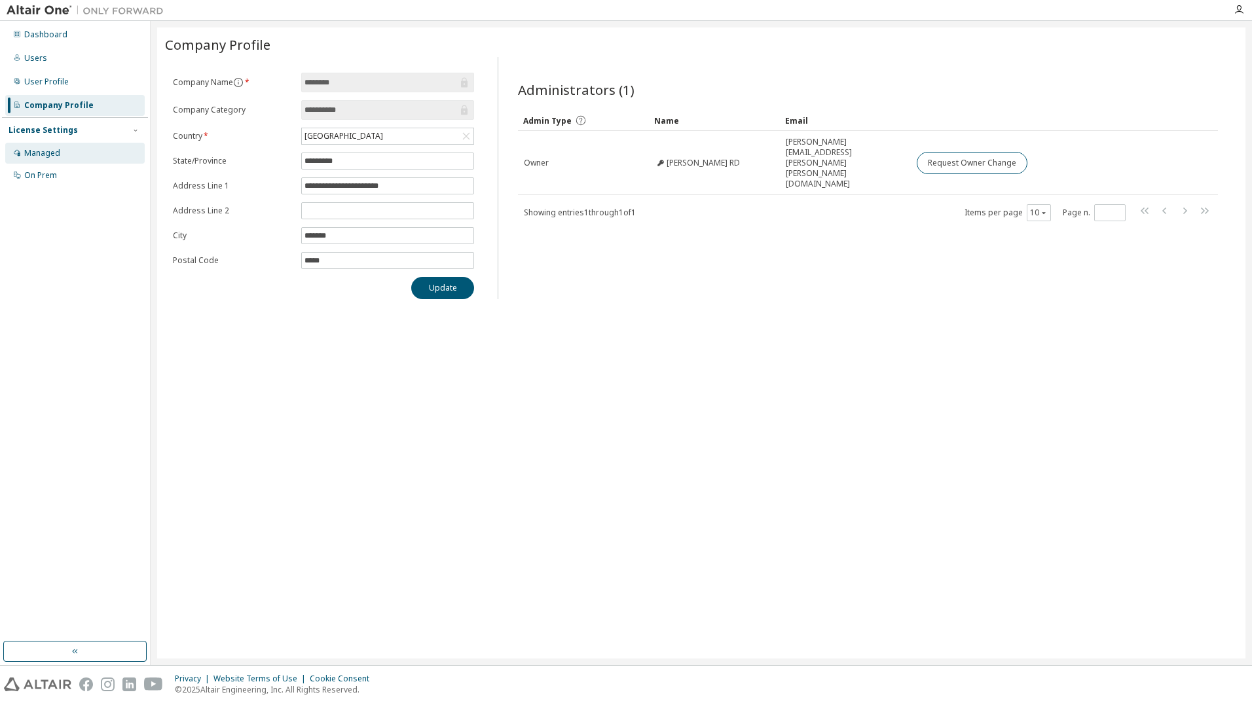
click at [56, 153] on div "Managed" at bounding box center [42, 153] width 36 height 10
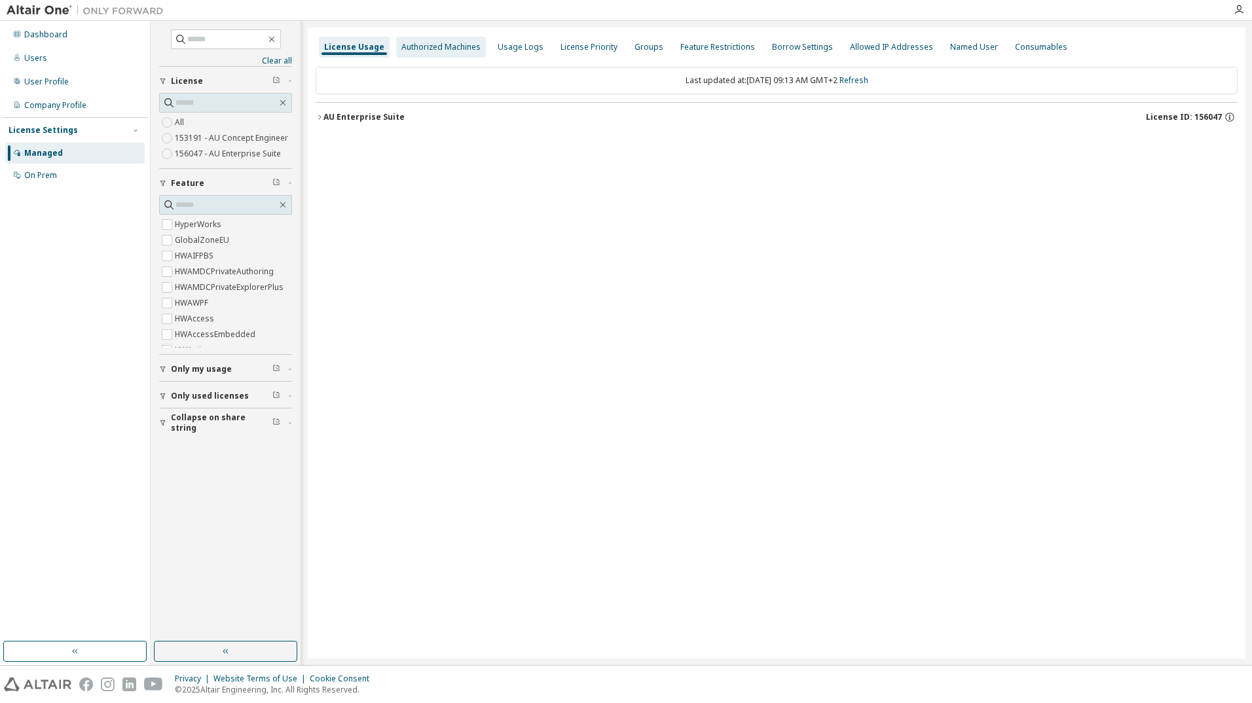
click at [422, 51] on div "Authorized Machines" at bounding box center [440, 47] width 79 height 10
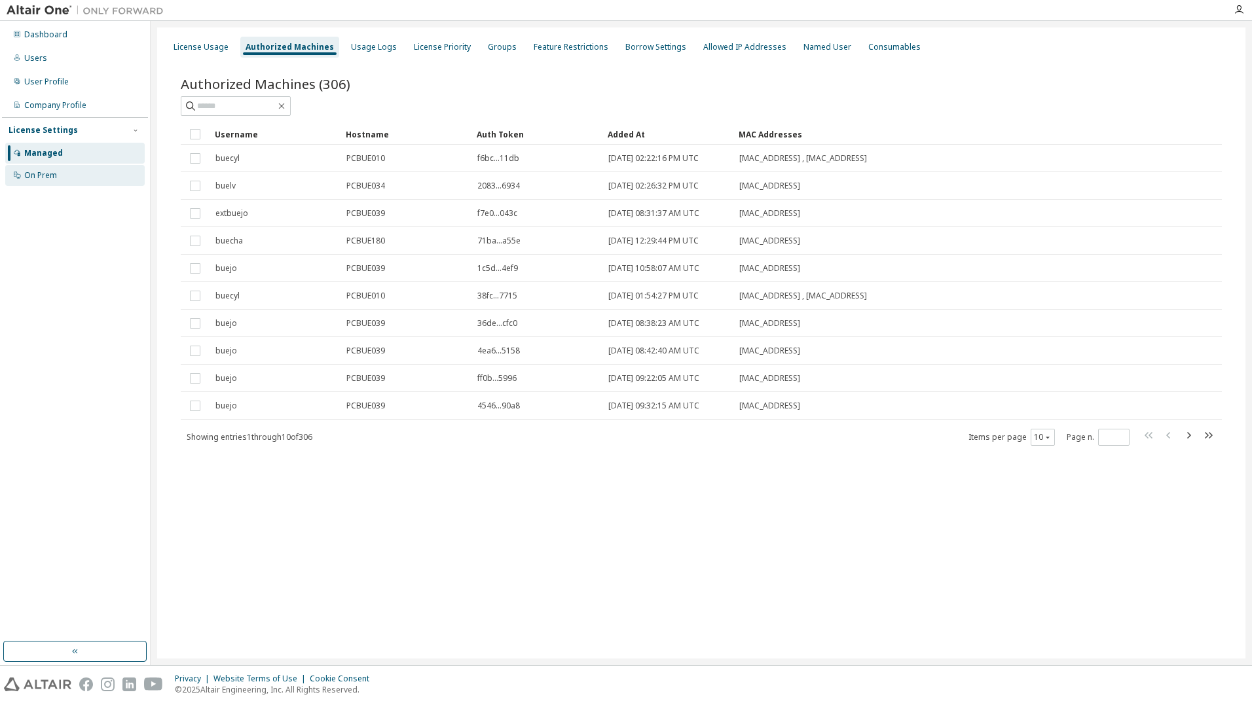
click at [34, 178] on div "On Prem" at bounding box center [40, 175] width 33 height 10
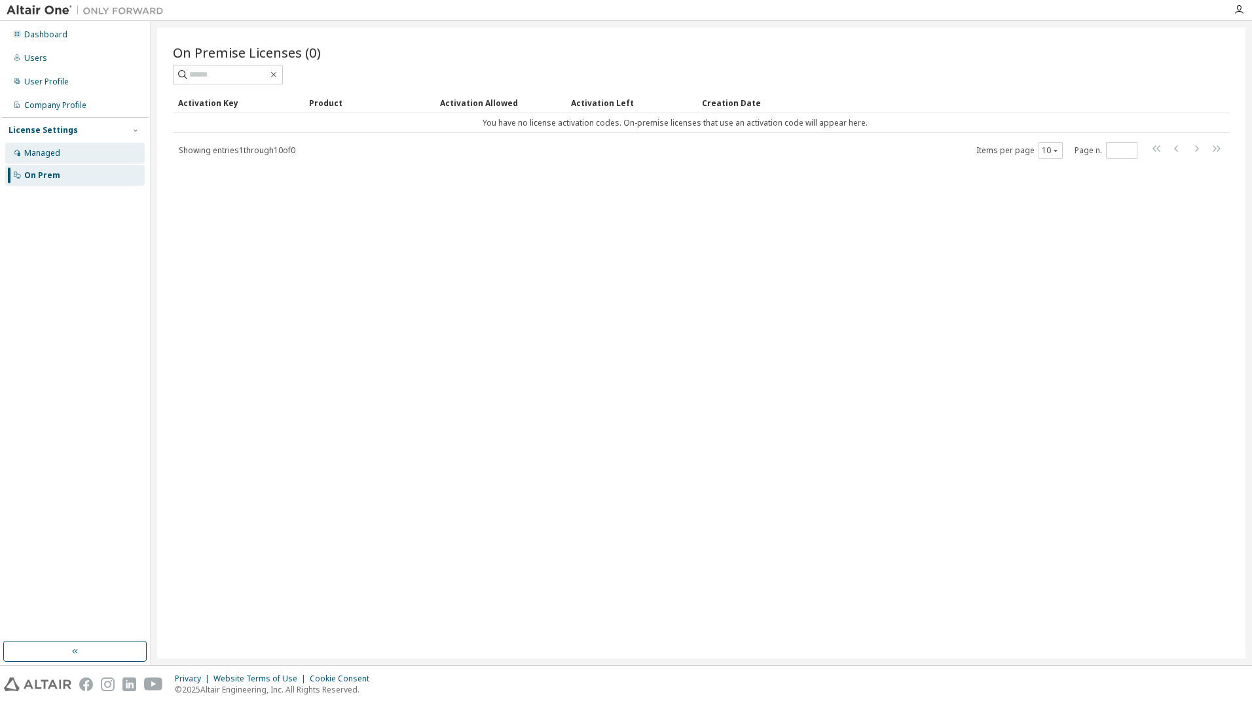
click at [43, 157] on div "Managed" at bounding box center [42, 153] width 36 height 10
